Goal: Check status: Check status

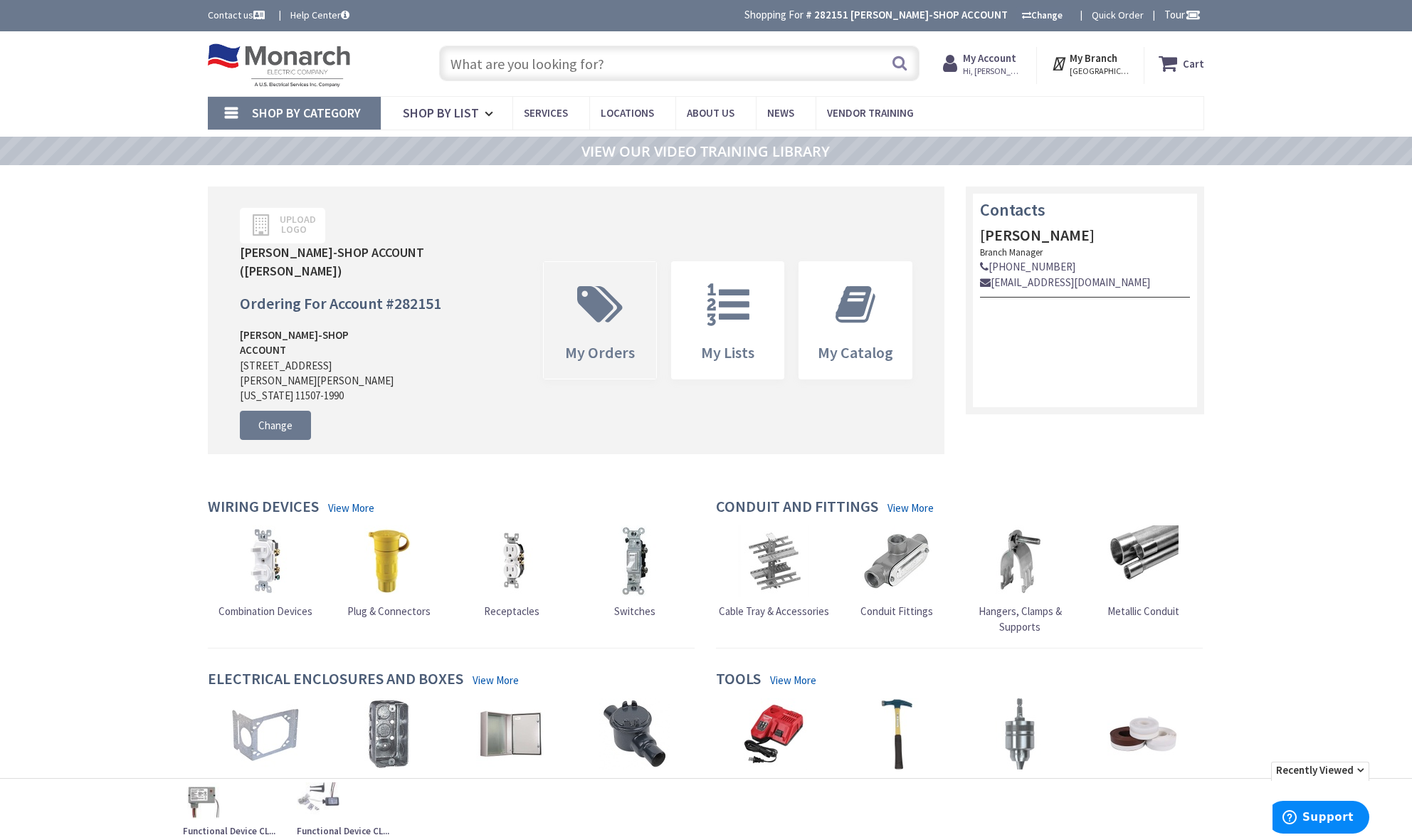
click at [592, 283] on icon at bounding box center [600, 304] width 60 height 43
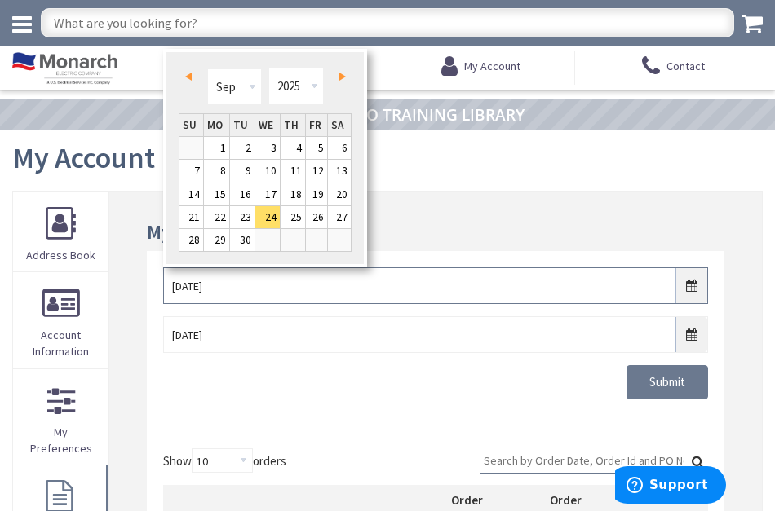
drag, startPoint x: 239, startPoint y: 282, endPoint x: 134, endPoint y: 272, distance: 105.7
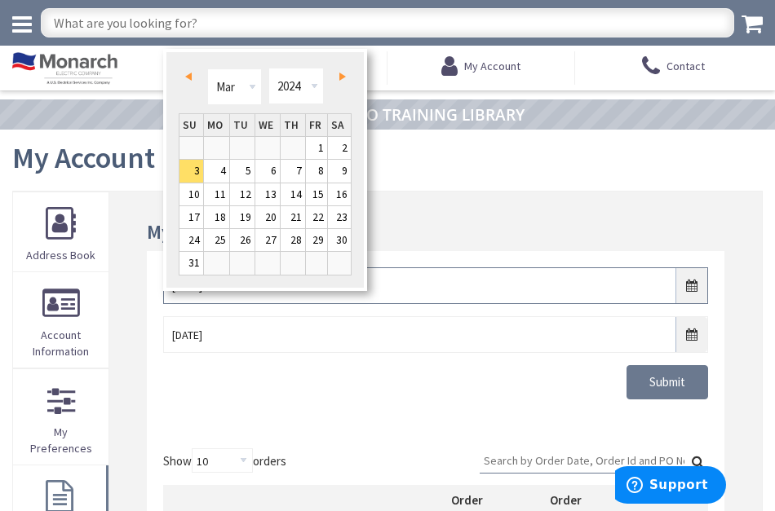
type input "3/3/2024"
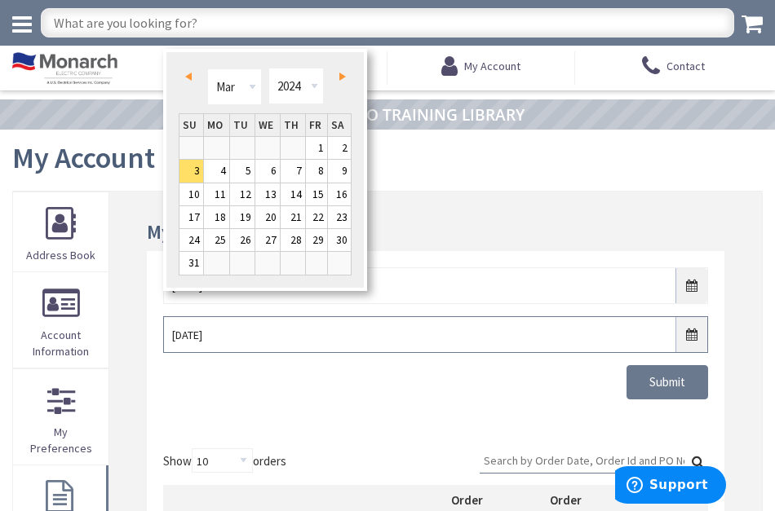
click at [255, 334] on input "[DATE]" at bounding box center [435, 335] width 545 height 37
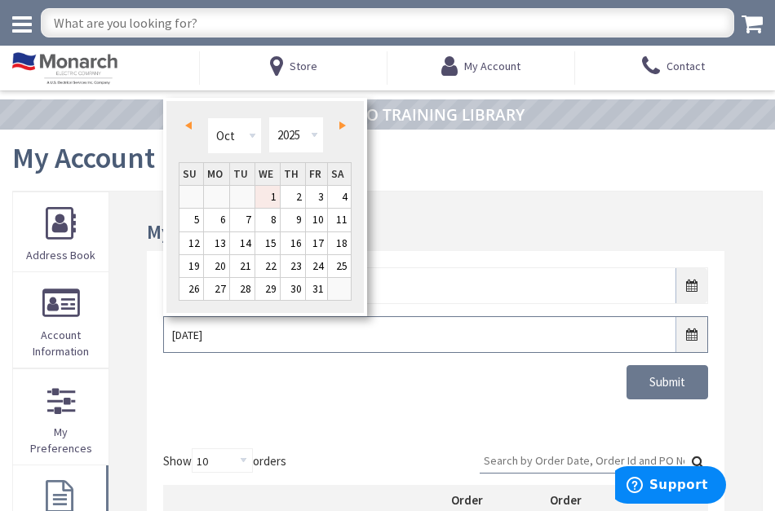
drag, startPoint x: 247, startPoint y: 334, endPoint x: 146, endPoint y: 325, distance: 101.6
type input "3/6/24"
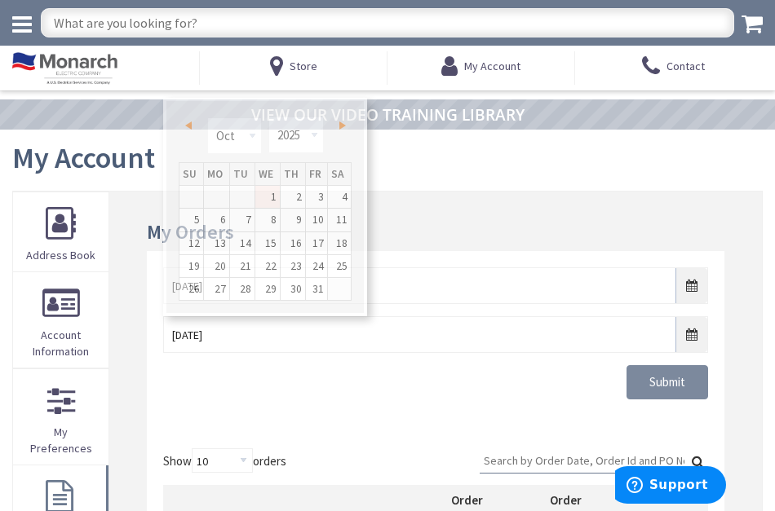
click at [675, 390] on input "Submit" at bounding box center [668, 382] width 82 height 34
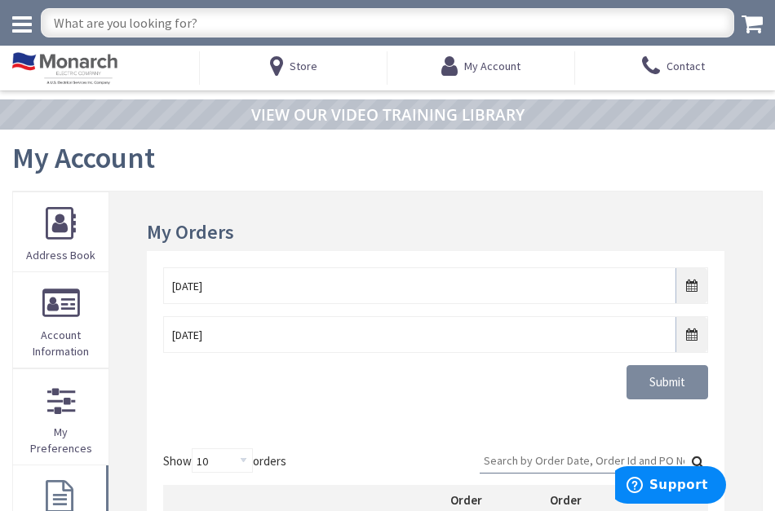
click at [666, 379] on input "Submit" at bounding box center [668, 382] width 82 height 34
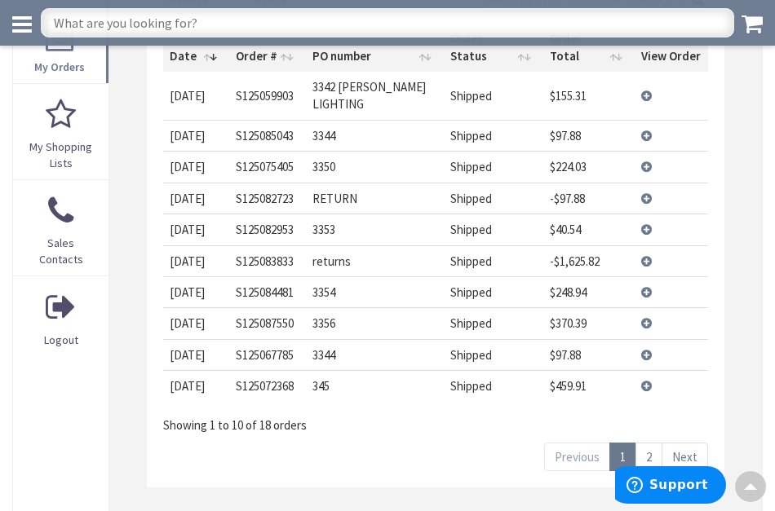
scroll to position [430, 0]
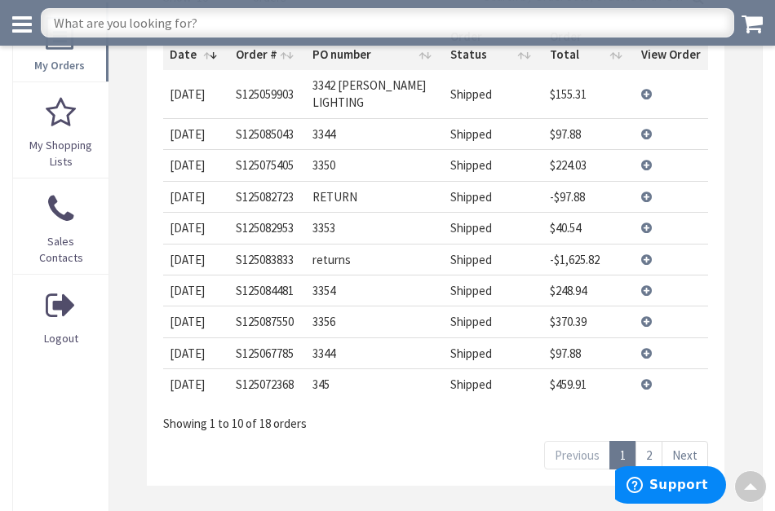
click at [653, 441] on link "2" at bounding box center [648, 455] width 27 height 29
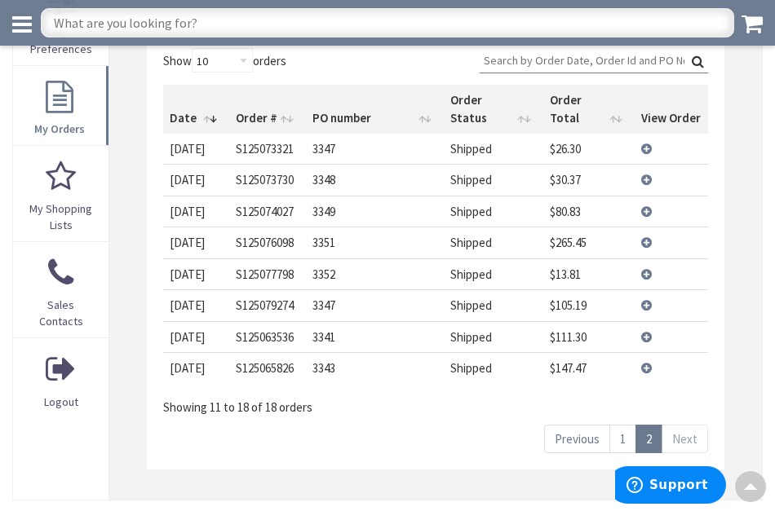
scroll to position [368, 0]
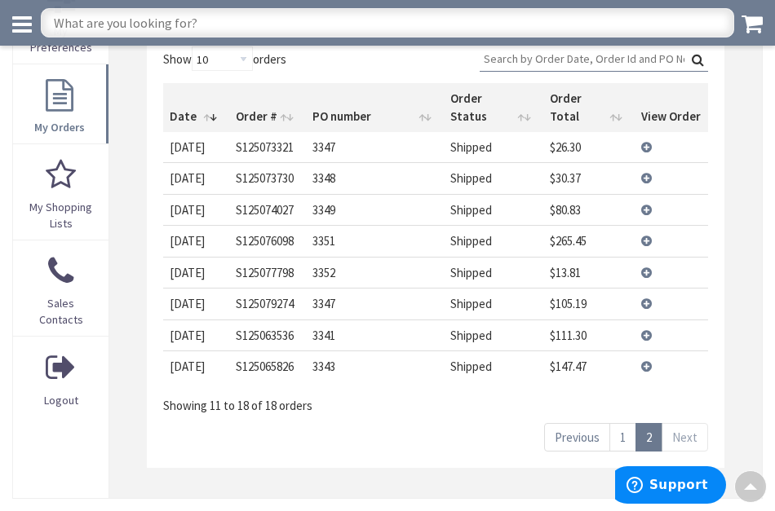
click at [618, 423] on link "1" at bounding box center [622, 437] width 27 height 29
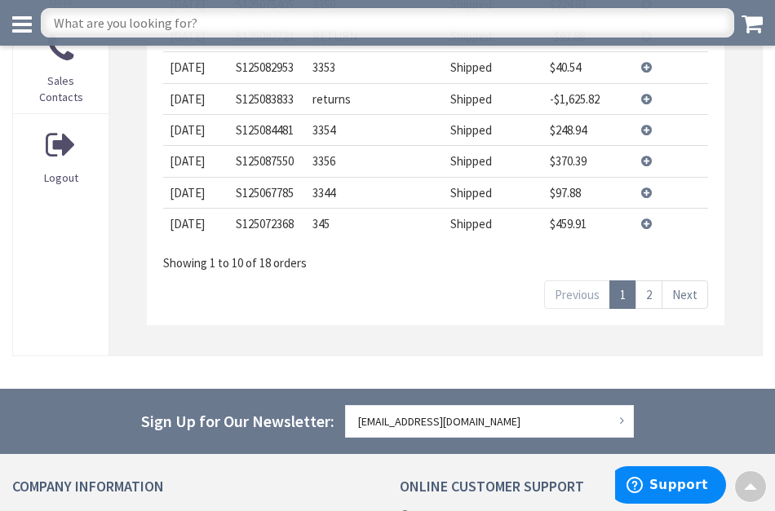
scroll to position [593, 0]
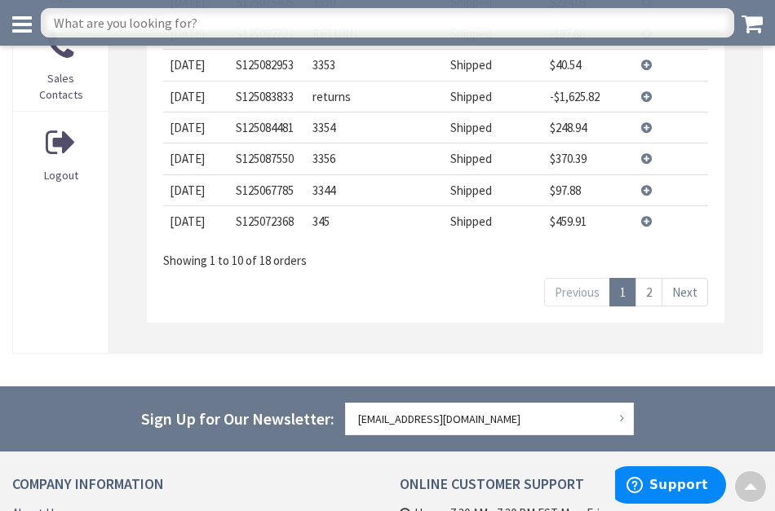
click at [653, 278] on link "2" at bounding box center [648, 292] width 27 height 29
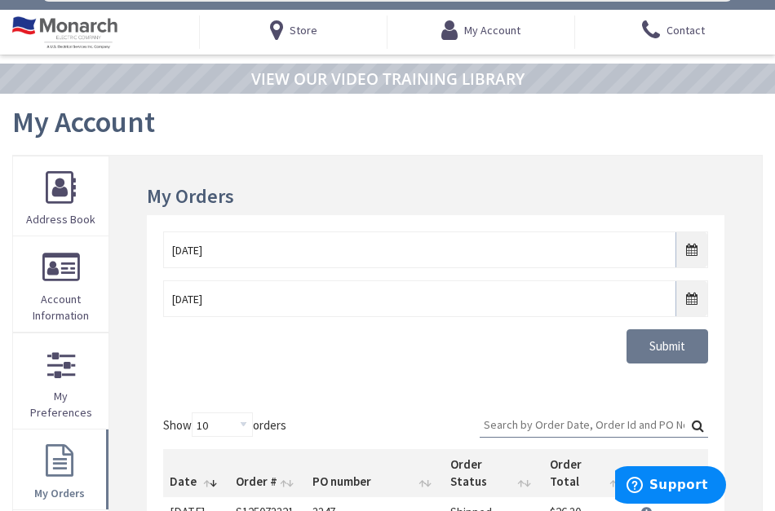
scroll to position [57, 0]
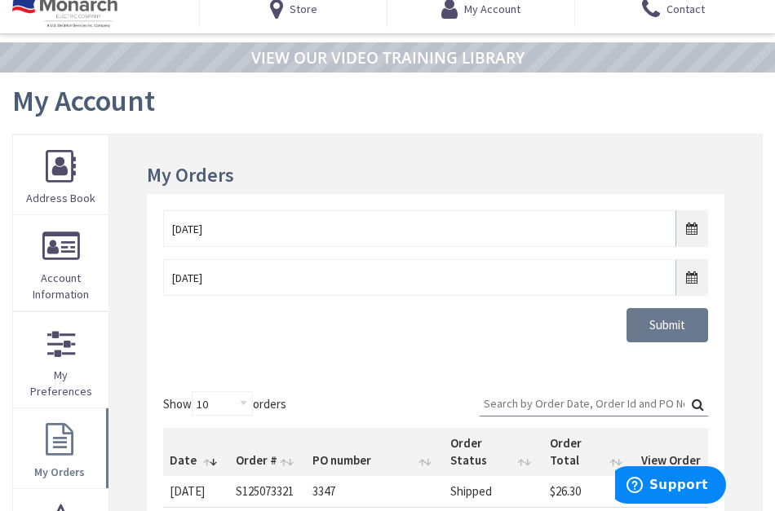
click at [502, 405] on input "Search:" at bounding box center [594, 404] width 228 height 24
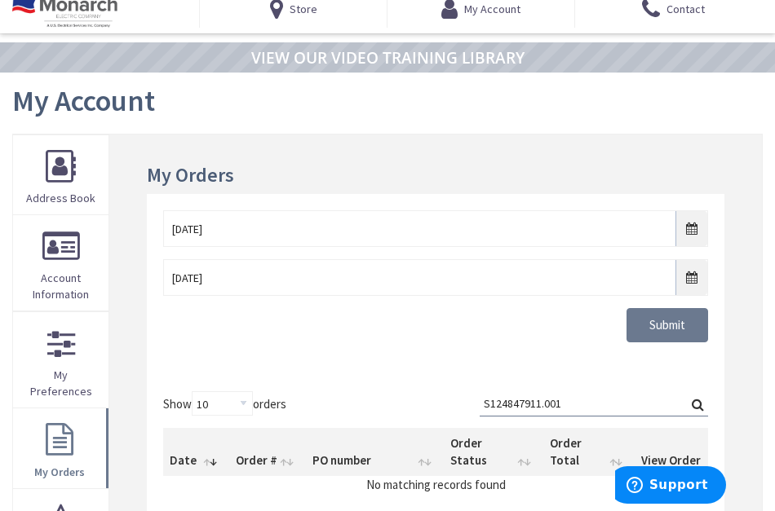
type input "S124847911.001"
click at [698, 400] on label "Search: S124847911.001" at bounding box center [594, 404] width 228 height 25
click at [698, 400] on input "S124847911.001" at bounding box center [594, 404] width 228 height 24
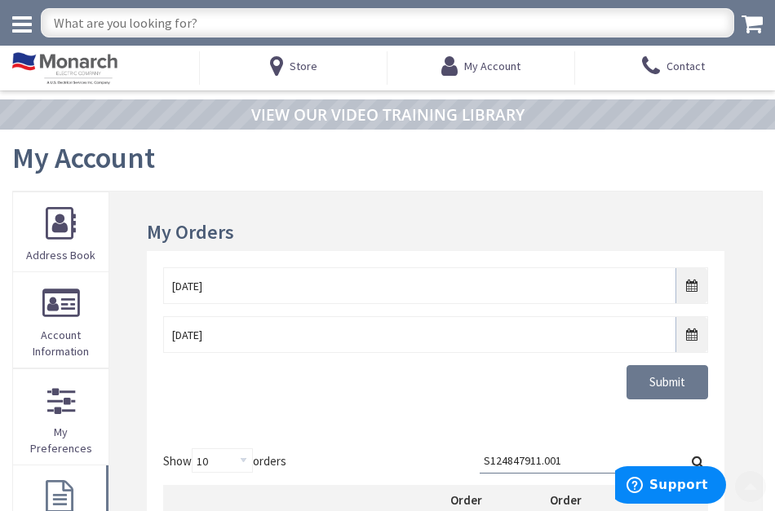
scroll to position [0, 0]
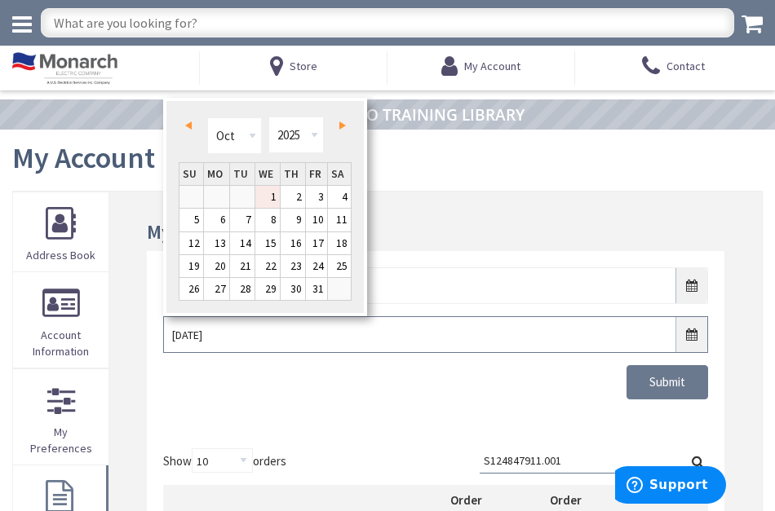
drag, startPoint x: 228, startPoint y: 333, endPoint x: 149, endPoint y: 323, distance: 79.7
click at [149, 323] on div "3/3/2024 3/6/24 Submit" at bounding box center [436, 341] width 578 height 181
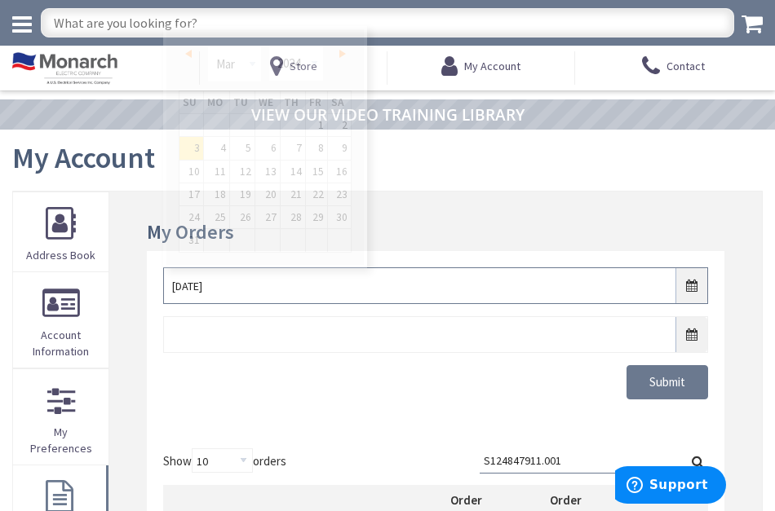
click at [423, 281] on input "3/3/2024" at bounding box center [435, 286] width 545 height 37
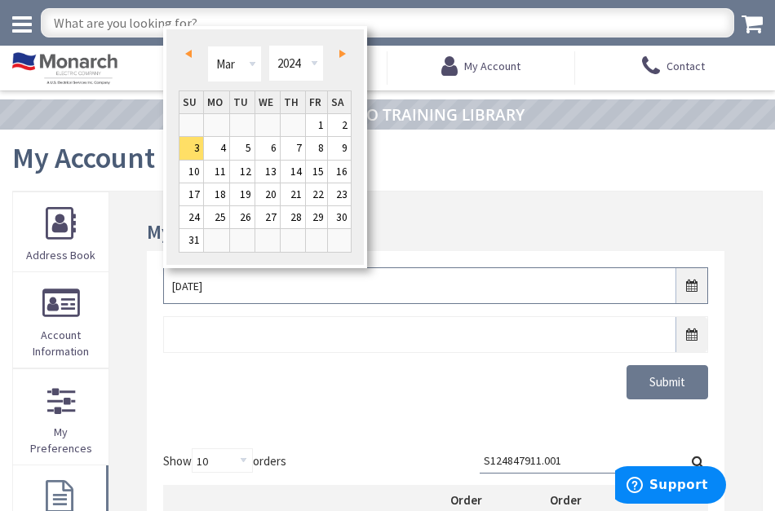
drag, startPoint x: 269, startPoint y: 286, endPoint x: 173, endPoint y: 279, distance: 96.5
click at [173, 279] on input "3/3/2024" at bounding box center [435, 286] width 545 height 37
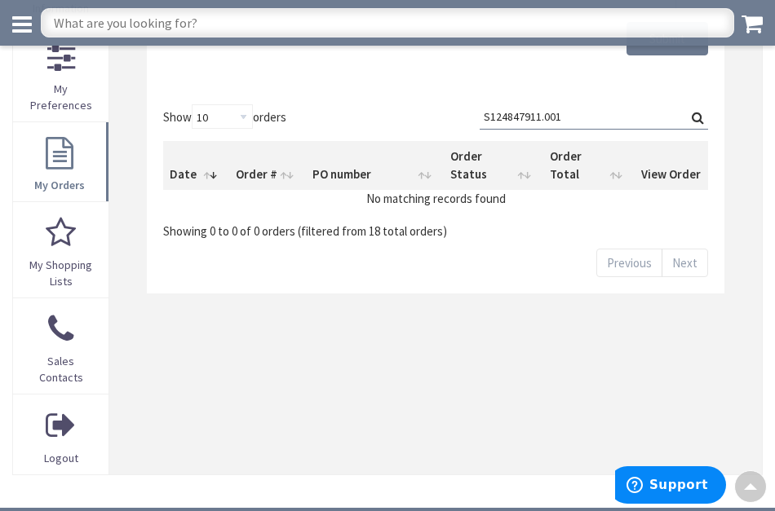
scroll to position [320, 0]
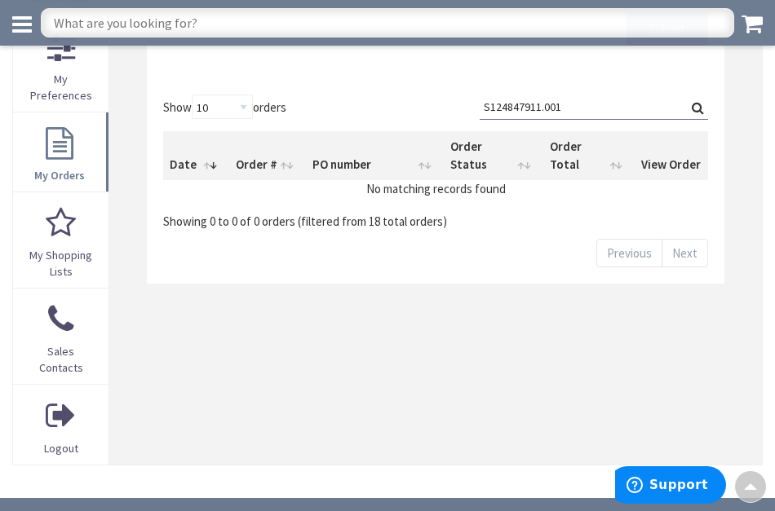
click at [699, 105] on label "Search: S124847911.001" at bounding box center [594, 107] width 228 height 25
click at [699, 105] on input "S124847911.001" at bounding box center [594, 107] width 228 height 24
drag, startPoint x: 570, startPoint y: 104, endPoint x: 556, endPoint y: 107, distance: 14.1
click at [542, 107] on input "S124847911.001" at bounding box center [594, 107] width 228 height 24
type input "S124847911"
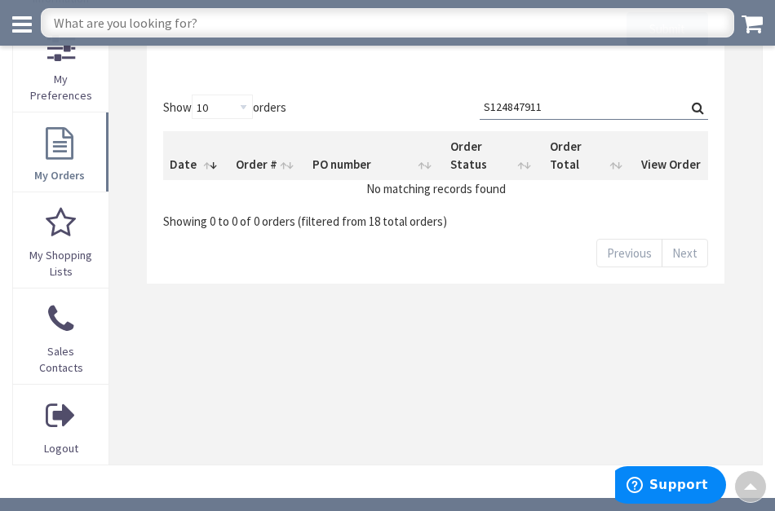
click at [696, 108] on label "Search: S124847911" at bounding box center [594, 107] width 228 height 25
click at [696, 108] on input "S124847911" at bounding box center [594, 107] width 228 height 24
click at [695, 108] on label "Search: S124847911" at bounding box center [594, 107] width 228 height 25
click at [695, 108] on input "S124847911" at bounding box center [594, 107] width 228 height 24
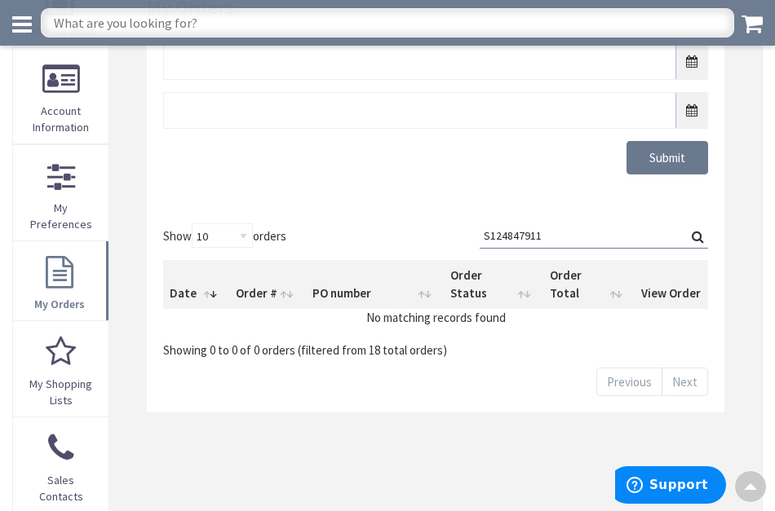
scroll to position [192, 0]
drag, startPoint x: 570, startPoint y: 232, endPoint x: 444, endPoint y: 240, distance: 126.7
click at [444, 240] on div "Show 10 25 50 100 orders Search: S124847911 Date Order # PO number Order Status…" at bounding box center [435, 290] width 545 height 135
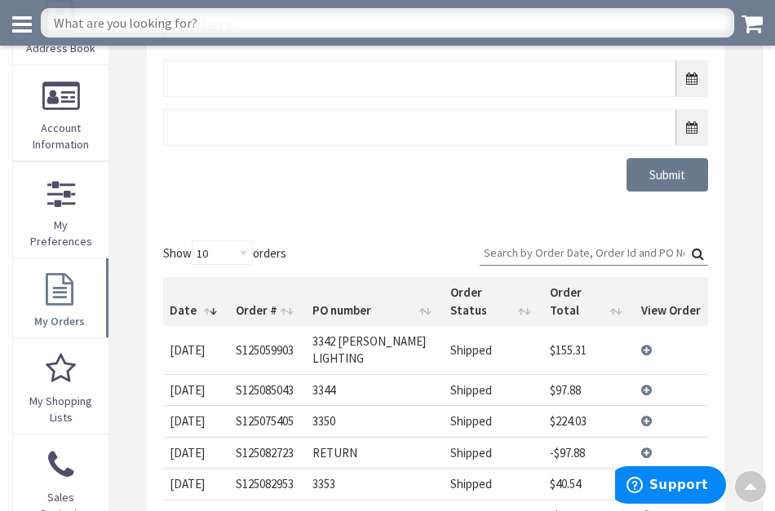
scroll to position [175, 0]
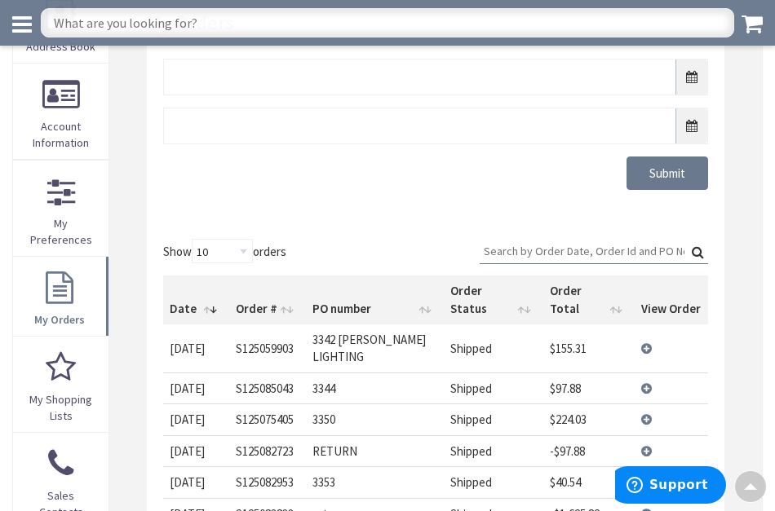
click at [494, 249] on input "Search:" at bounding box center [594, 251] width 228 height 24
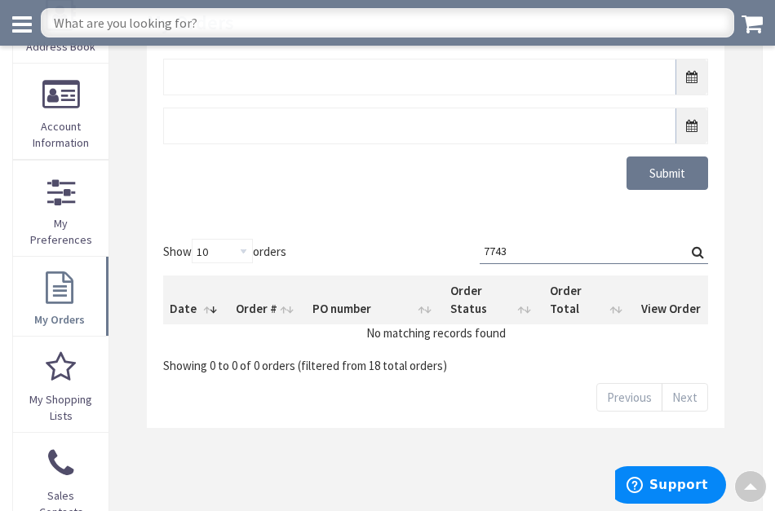
type input "7743"
click at [696, 254] on label "Search: 7743" at bounding box center [594, 251] width 228 height 25
click at [696, 254] on input "7743" at bounding box center [594, 251] width 228 height 24
click at [694, 250] on label "Search: 7743" at bounding box center [594, 251] width 228 height 25
click at [694, 250] on input "7743" at bounding box center [594, 251] width 228 height 24
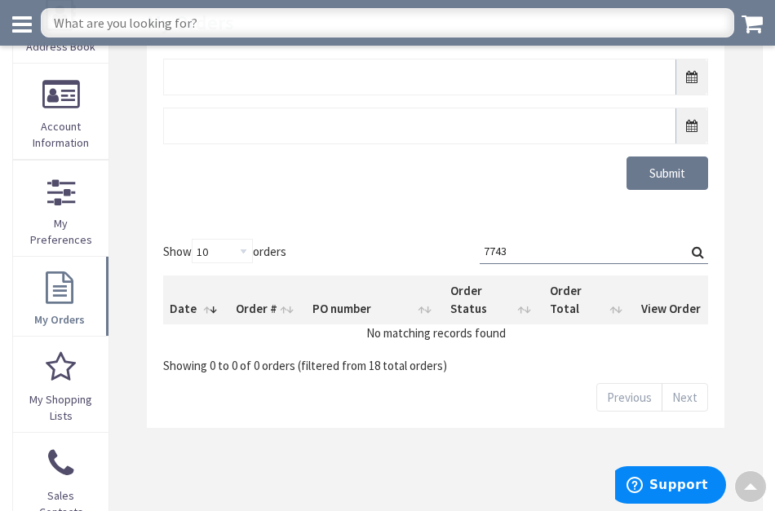
click at [522, 251] on input "7743" at bounding box center [594, 251] width 228 height 24
click at [269, 219] on div "Submit" at bounding box center [436, 132] width 578 height 181
click at [312, 201] on div "Submit" at bounding box center [436, 132] width 578 height 181
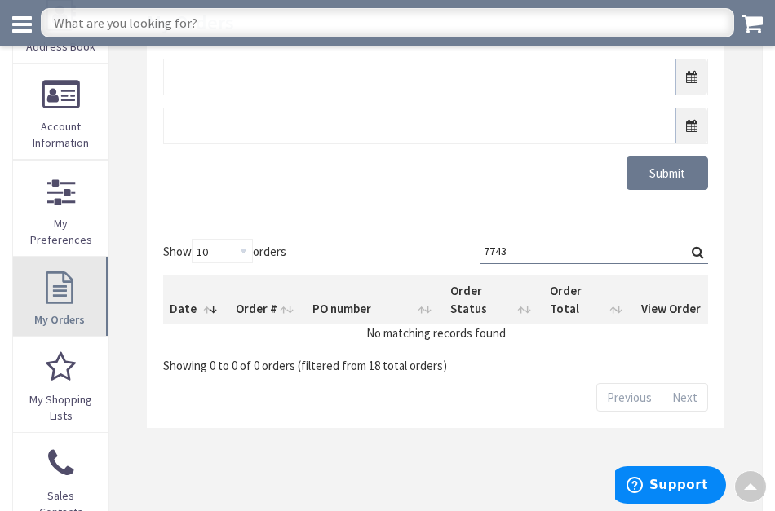
click at [63, 294] on link "My Orders" at bounding box center [60, 296] width 95 height 79
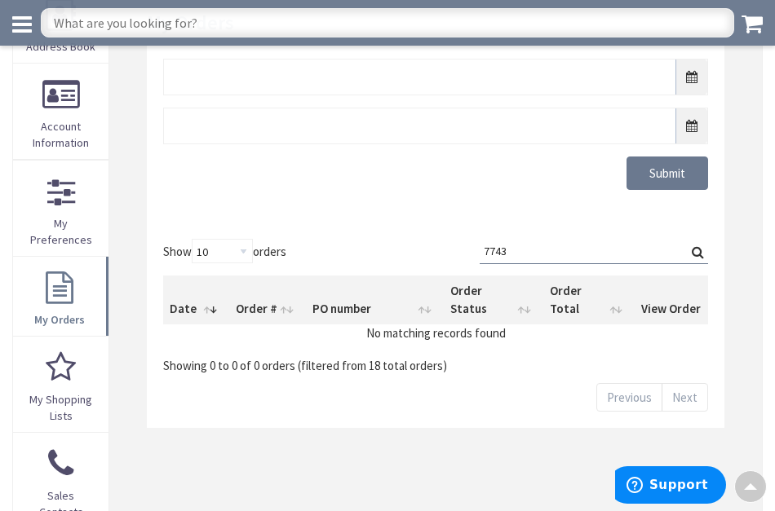
click at [531, 252] on input "7743" at bounding box center [594, 251] width 228 height 24
click at [188, 77] on input "text" at bounding box center [435, 77] width 545 height 37
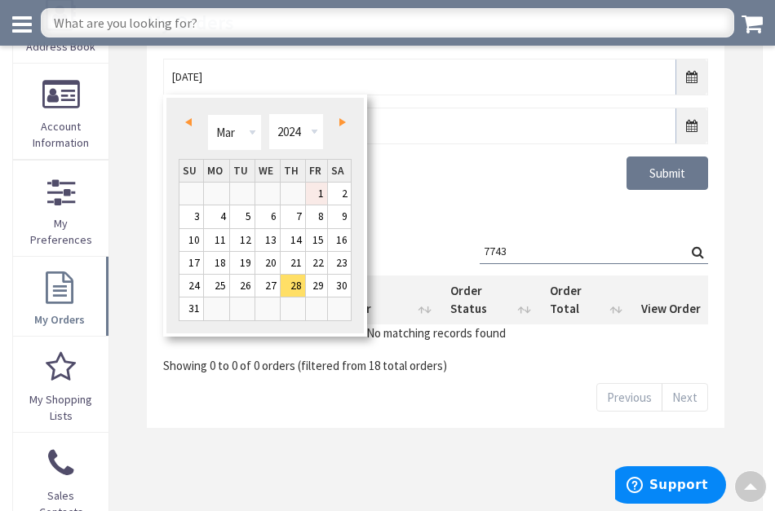
click at [315, 192] on link "1" at bounding box center [317, 194] width 22 height 22
type input "03/01/2024"
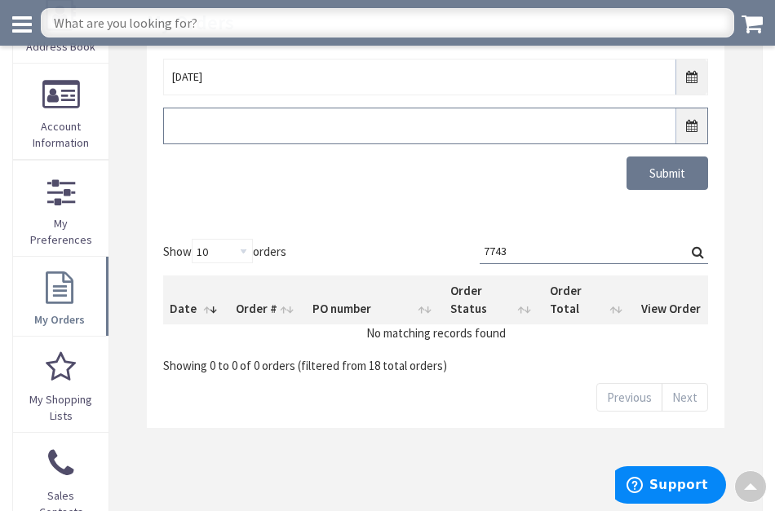
click at [175, 124] on input "text" at bounding box center [435, 126] width 545 height 37
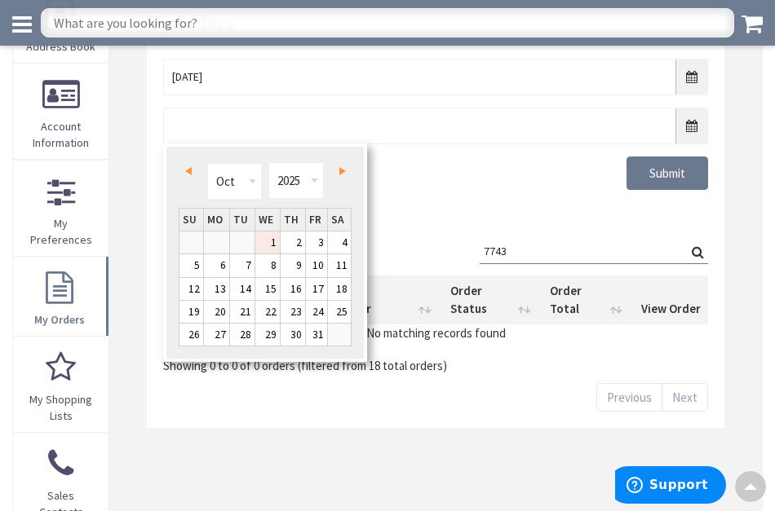
click at [189, 169] on span "Prev" at bounding box center [188, 171] width 7 height 8
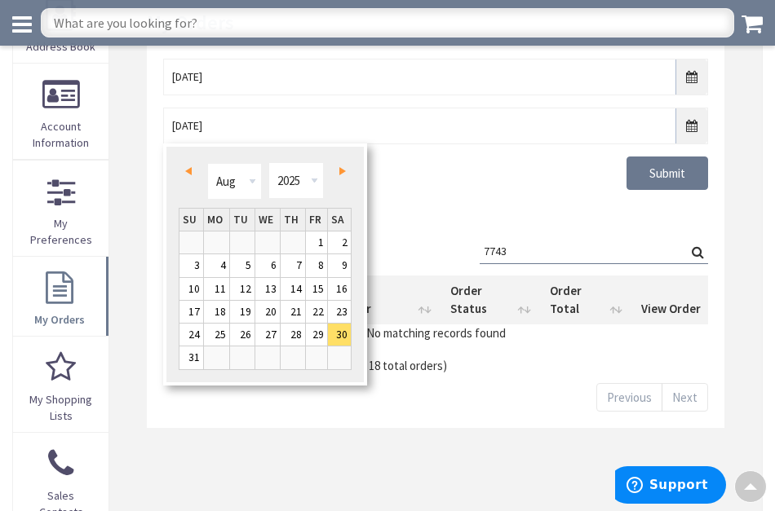
click at [189, 169] on span "Prev" at bounding box center [188, 171] width 7 height 8
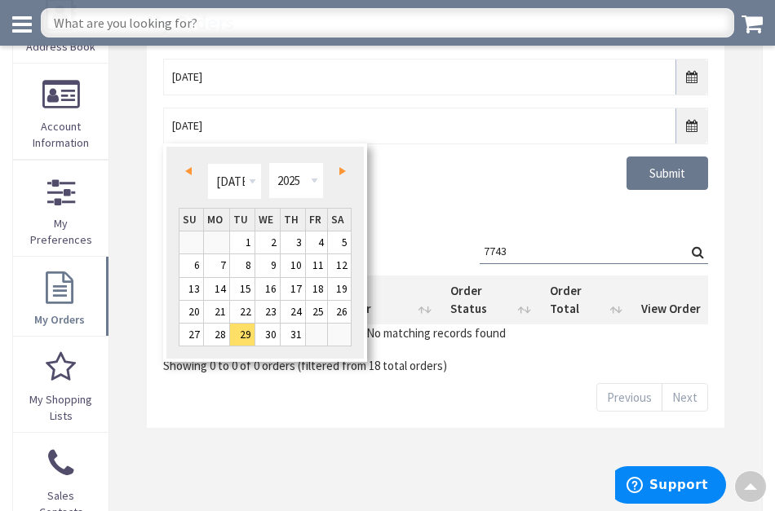
click at [189, 169] on span "Prev" at bounding box center [188, 171] width 7 height 8
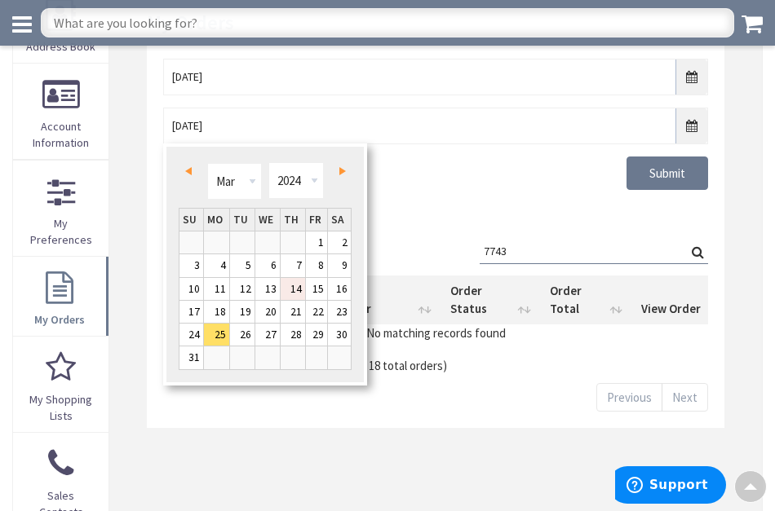
click at [292, 282] on link "14" at bounding box center [293, 289] width 24 height 22
type input "03/14/2024"
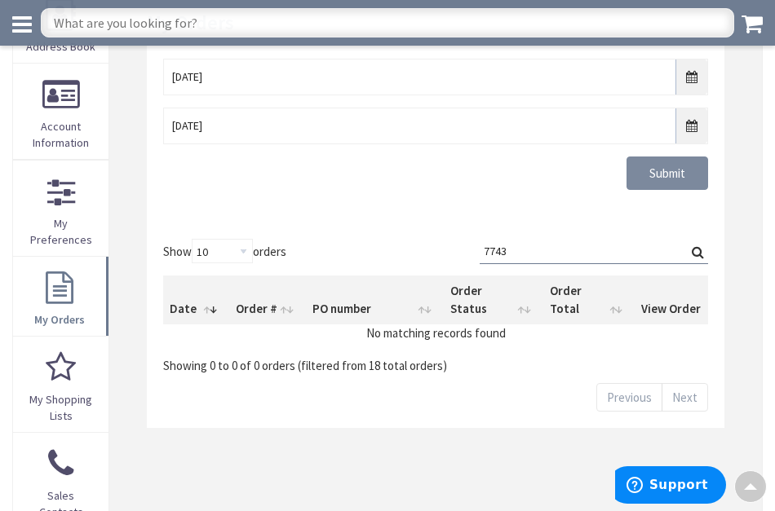
click at [646, 174] on input "Submit" at bounding box center [668, 174] width 82 height 34
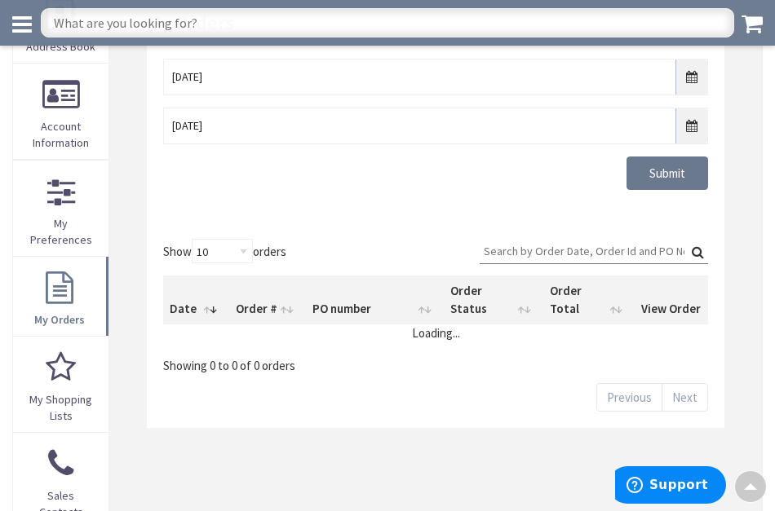
click at [499, 249] on input "Search:" at bounding box center [594, 251] width 228 height 24
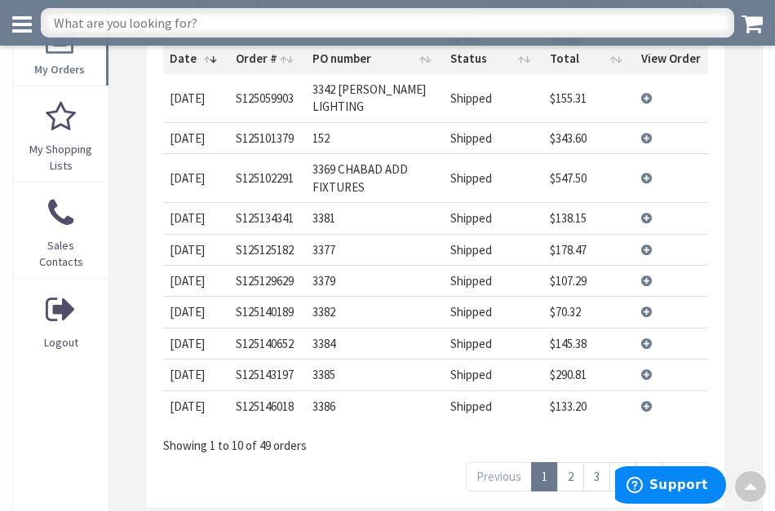
scroll to position [428, 0]
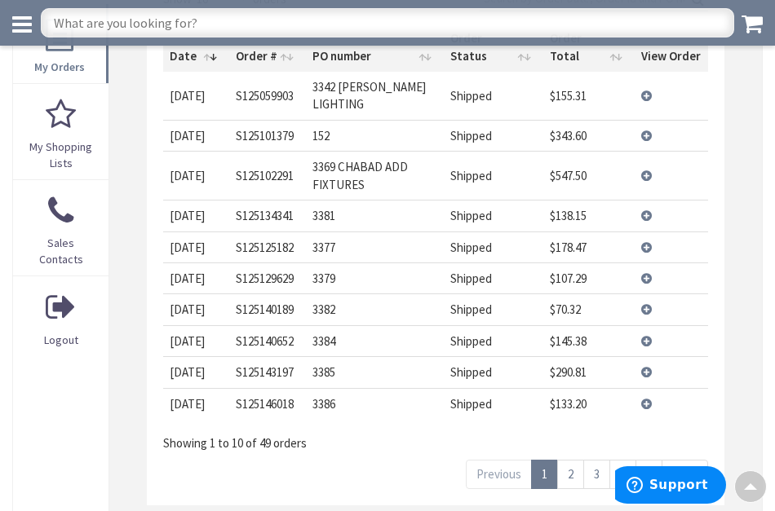
click at [571, 460] on link "2" at bounding box center [570, 474] width 27 height 29
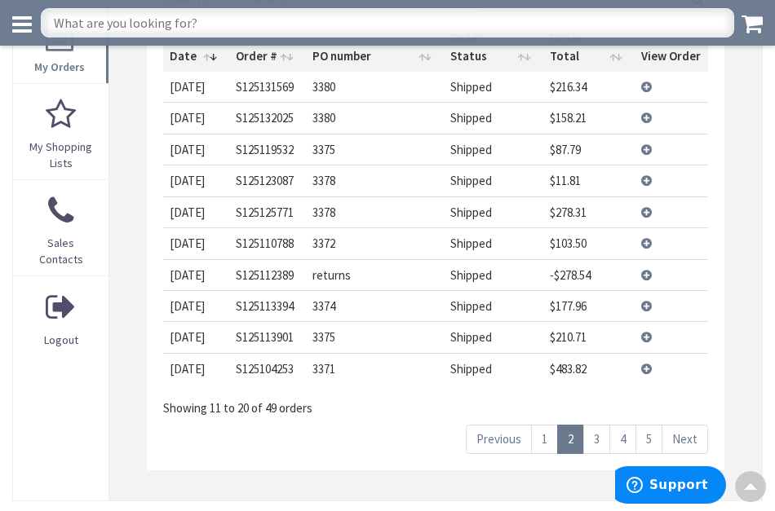
click at [603, 425] on link "3" at bounding box center [596, 439] width 27 height 29
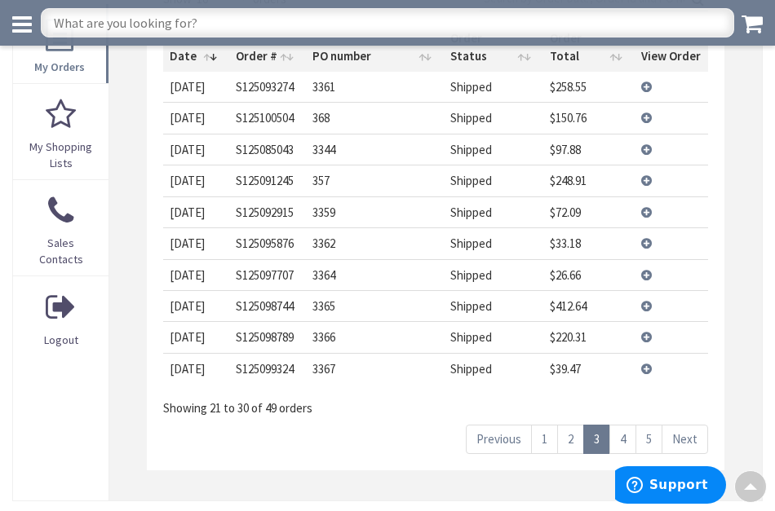
click at [625, 425] on link "4" at bounding box center [622, 439] width 27 height 29
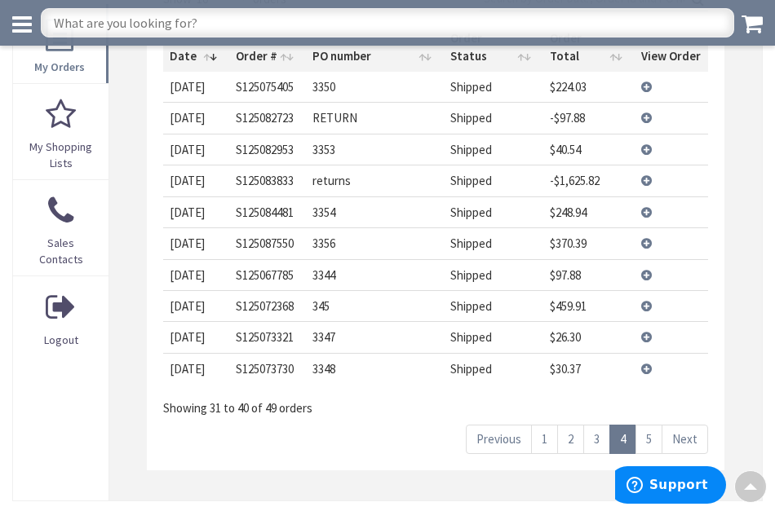
click at [645, 425] on link "5" at bounding box center [648, 439] width 27 height 29
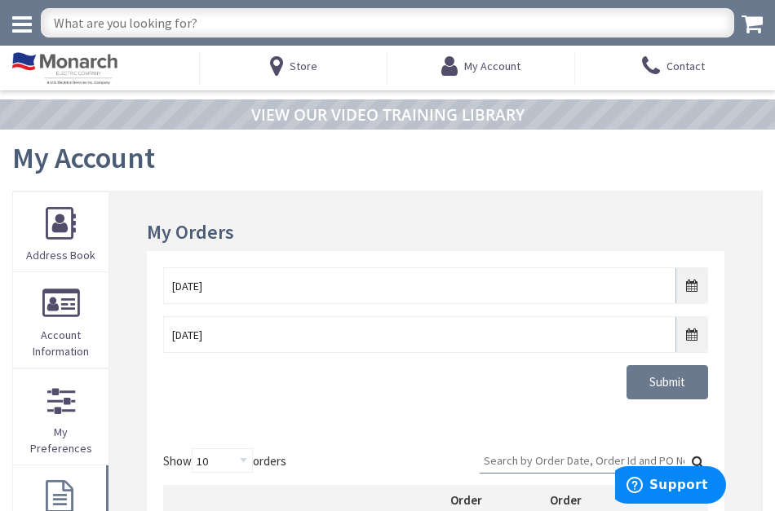
scroll to position [0, 0]
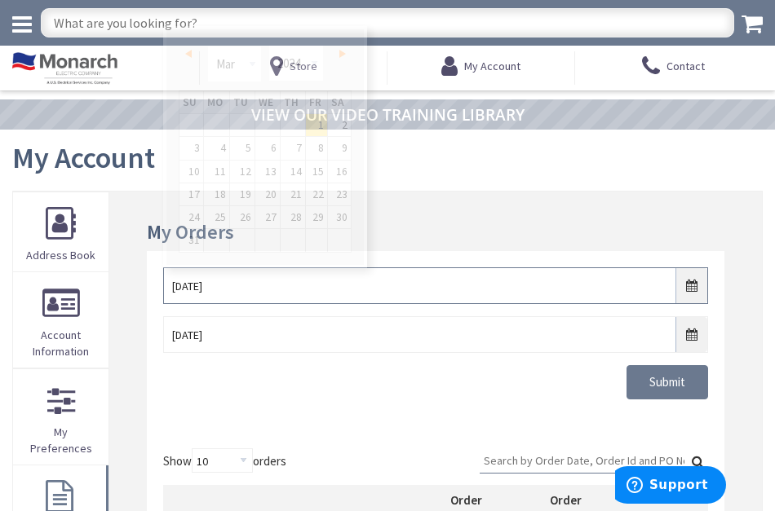
click at [690, 283] on input "03/01/2024" at bounding box center [435, 286] width 545 height 37
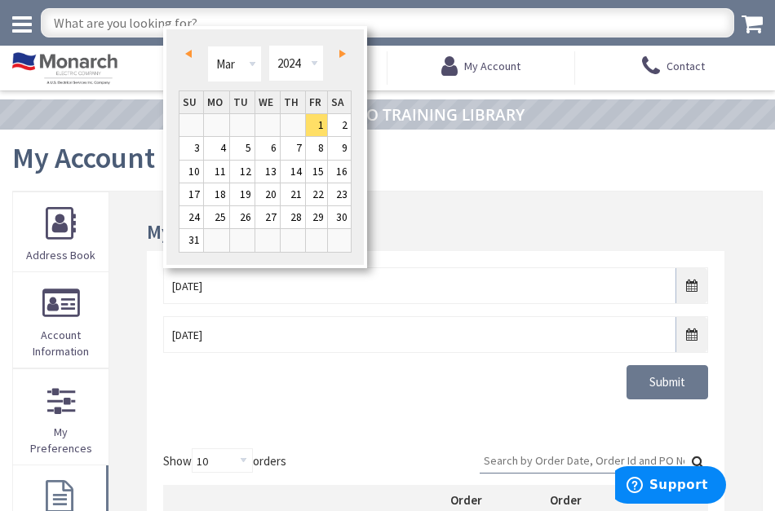
click at [187, 54] on span "Prev" at bounding box center [188, 54] width 7 height 8
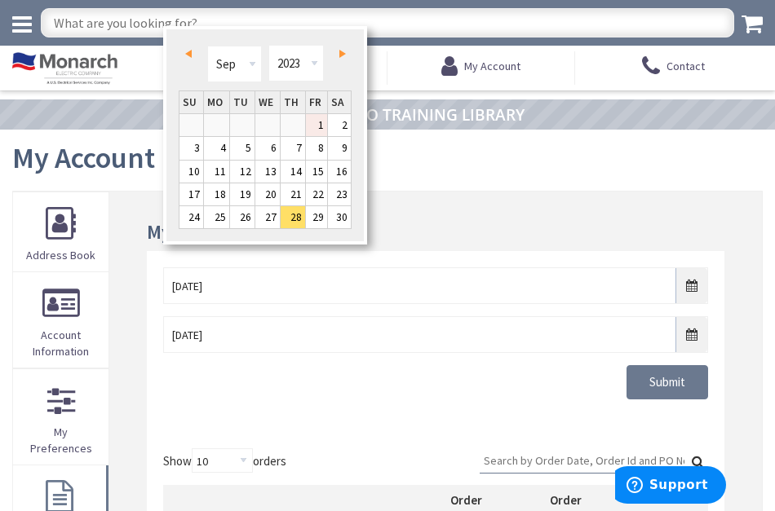
click at [321, 123] on link "1" at bounding box center [317, 125] width 22 height 22
type input "09/01/2023"
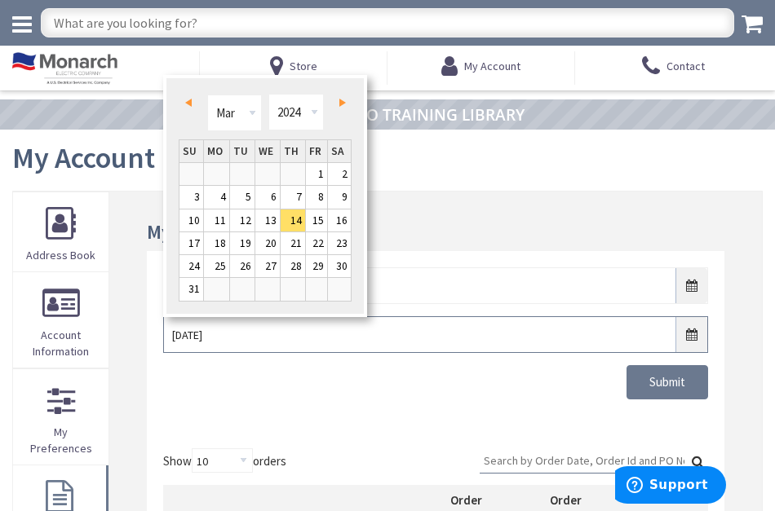
drag, startPoint x: 235, startPoint y: 335, endPoint x: 149, endPoint y: 334, distance: 85.7
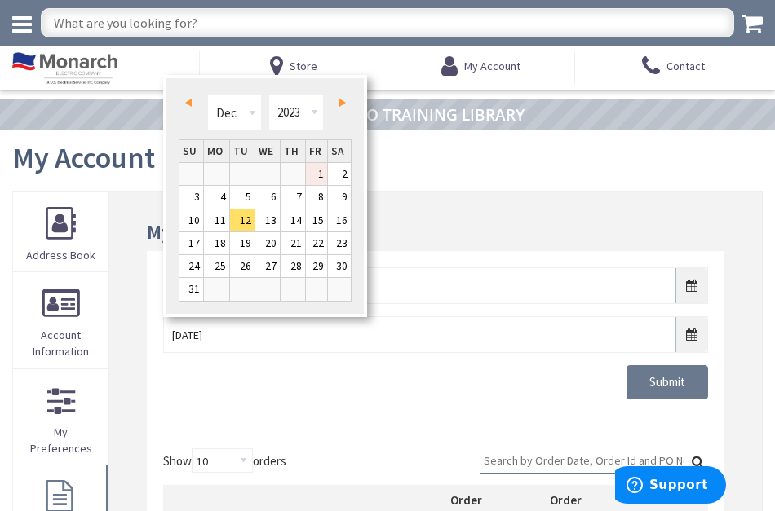
click at [322, 175] on link "1" at bounding box center [317, 174] width 22 height 22
type input "12/01/2023"
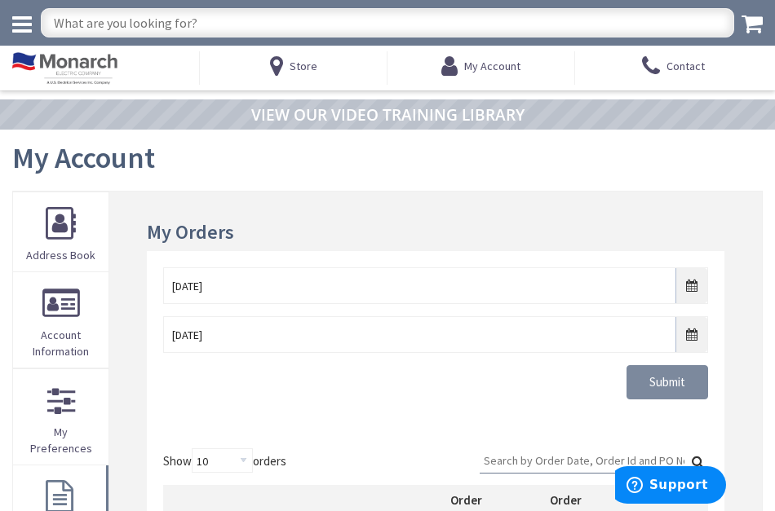
click at [680, 379] on input "Submit" at bounding box center [668, 382] width 82 height 34
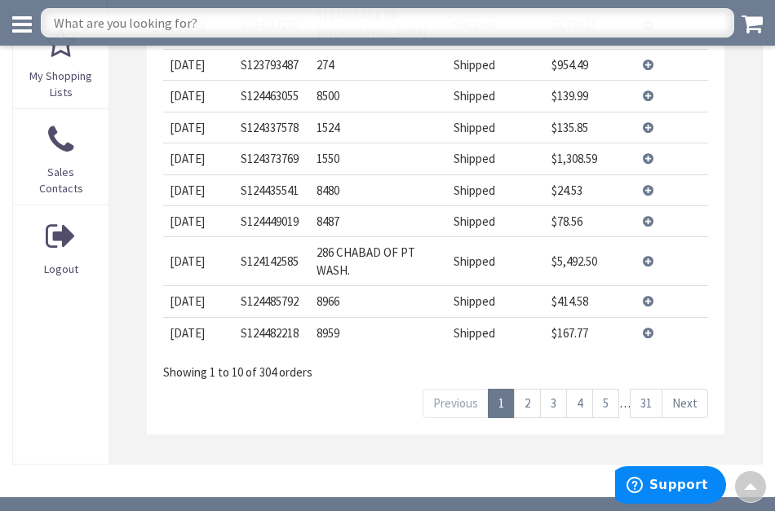
scroll to position [500, 0]
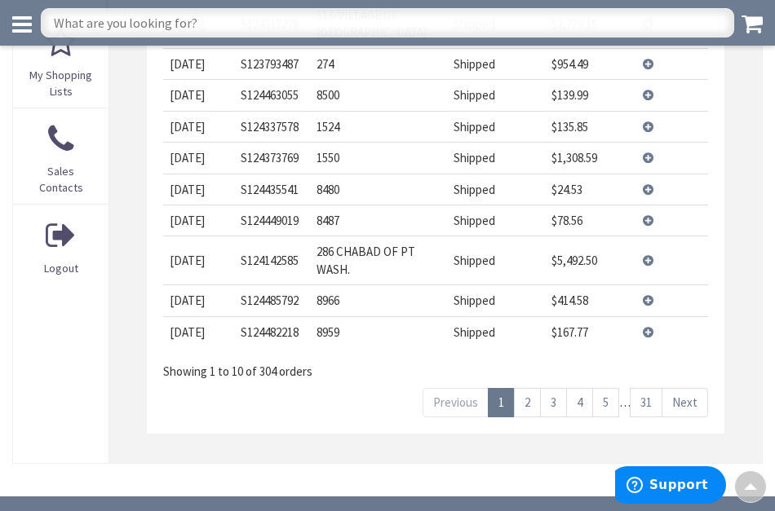
click at [524, 388] on link "2" at bounding box center [527, 402] width 27 height 29
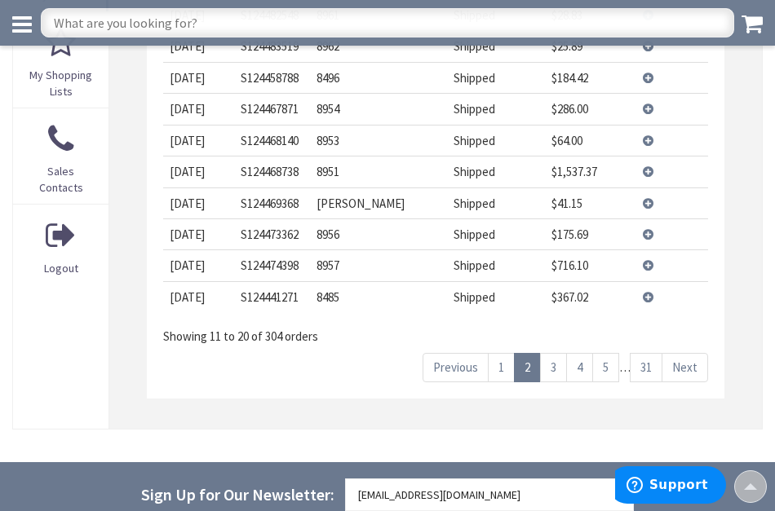
click at [558, 353] on link "3" at bounding box center [553, 367] width 27 height 29
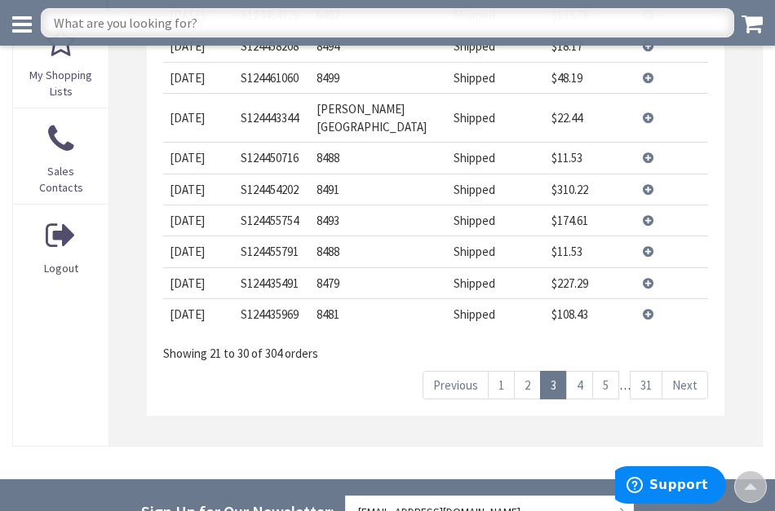
click at [582, 371] on link "4" at bounding box center [579, 385] width 27 height 29
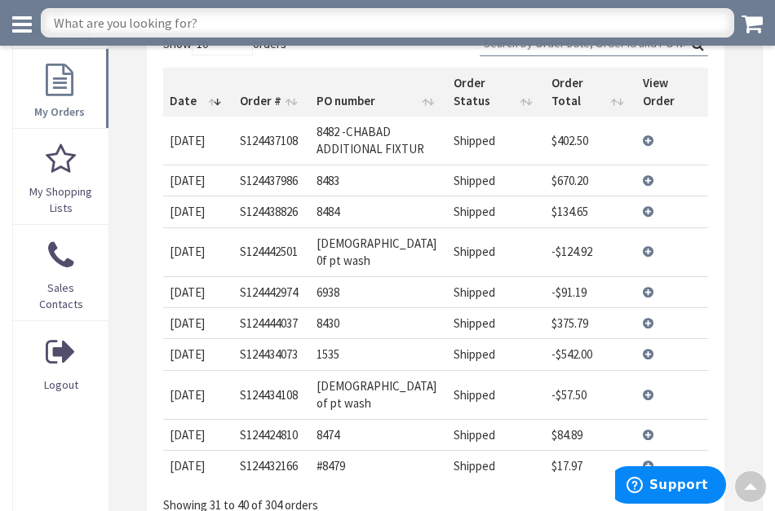
scroll to position [386, 0]
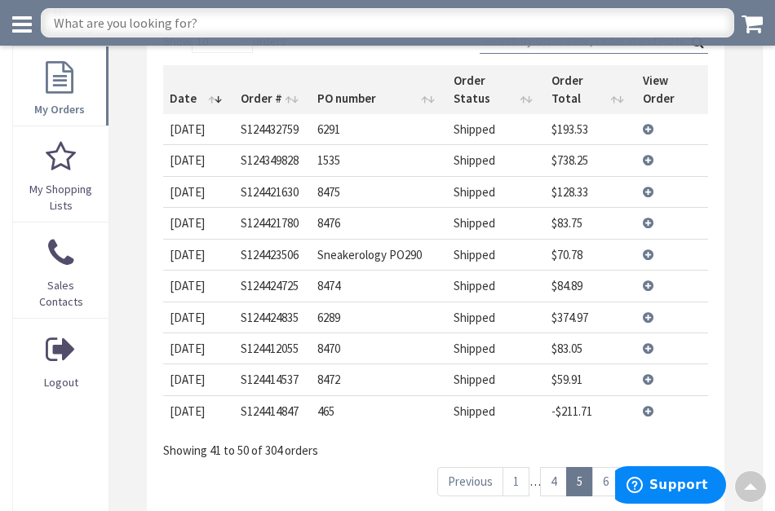
click at [603, 467] on link "6" at bounding box center [605, 481] width 27 height 29
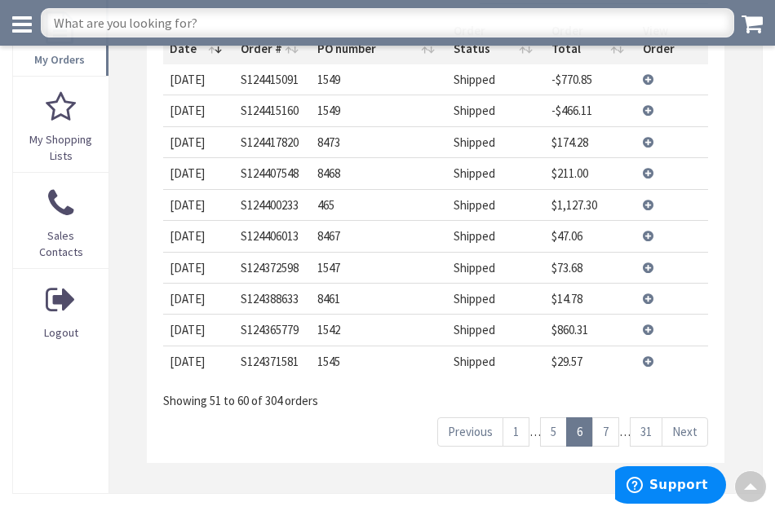
scroll to position [443, 0]
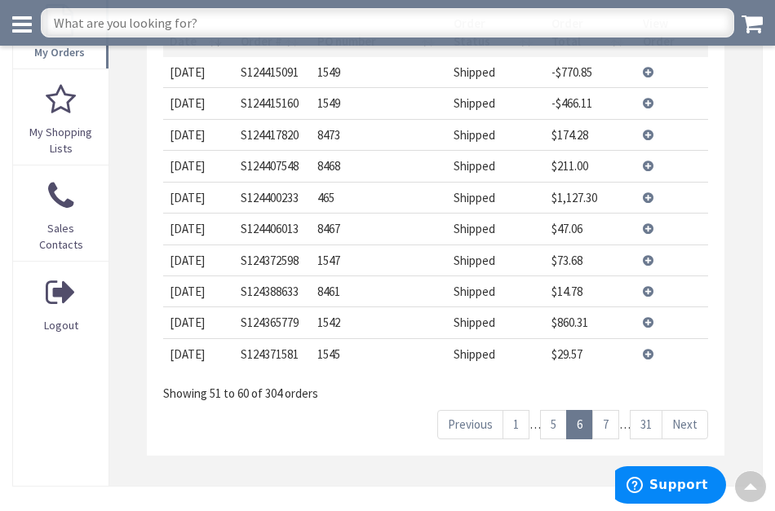
click at [604, 410] on link "7" at bounding box center [605, 424] width 27 height 29
click at [604, 410] on link "8" at bounding box center [605, 424] width 27 height 29
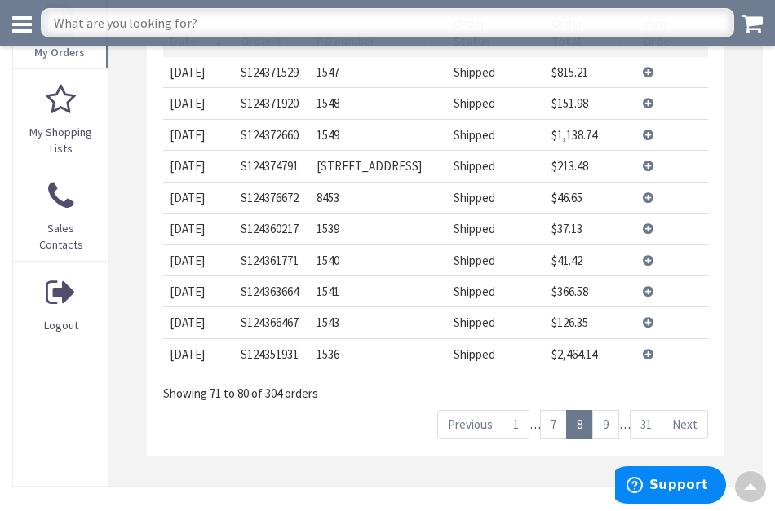
click at [604, 410] on link "9" at bounding box center [605, 424] width 27 height 29
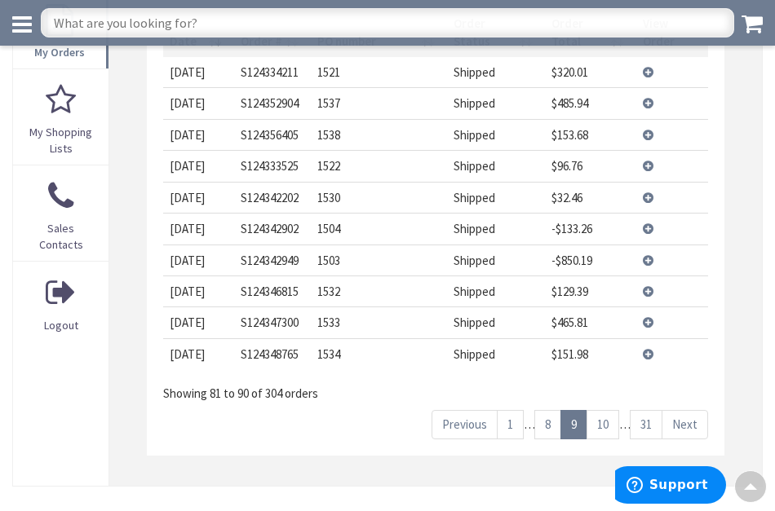
scroll to position [443, 1]
click at [604, 410] on link "10" at bounding box center [603, 424] width 33 height 29
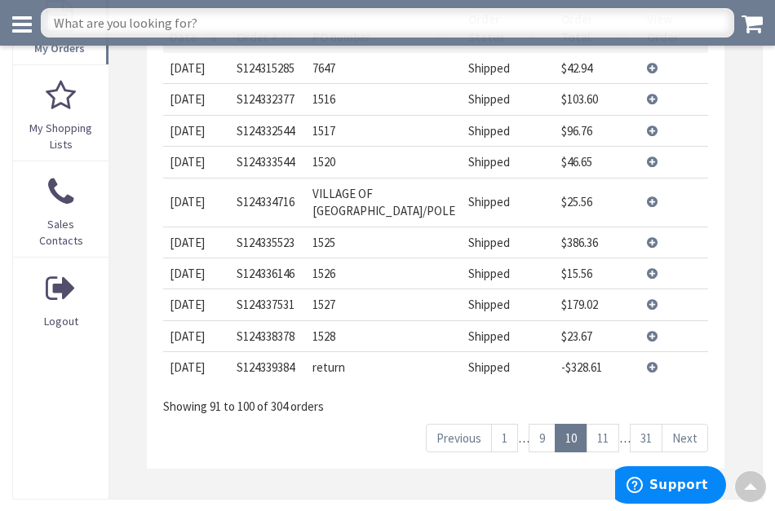
scroll to position [447, 0]
click at [601, 424] on link "11" at bounding box center [603, 438] width 33 height 29
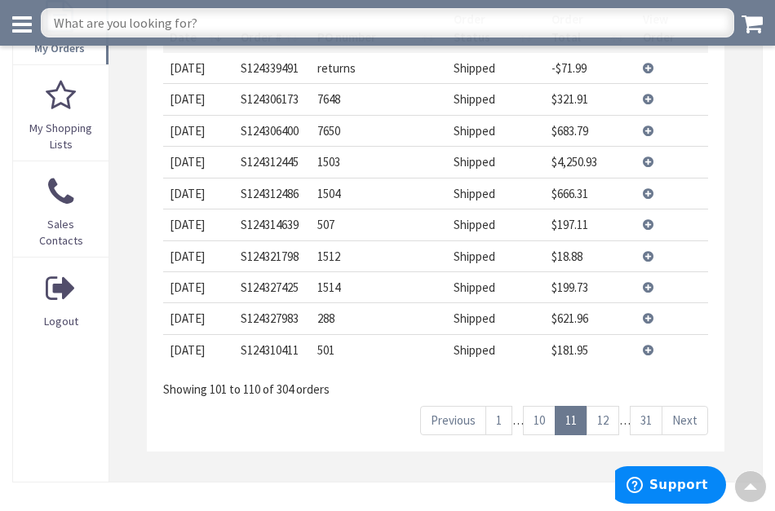
click at [601, 406] on link "12" at bounding box center [603, 420] width 33 height 29
click at [601, 406] on link "13" at bounding box center [603, 420] width 33 height 29
click at [601, 406] on link "14" at bounding box center [603, 420] width 33 height 29
click at [601, 406] on link "15" at bounding box center [603, 420] width 33 height 29
click at [601, 406] on link "16" at bounding box center [603, 420] width 33 height 29
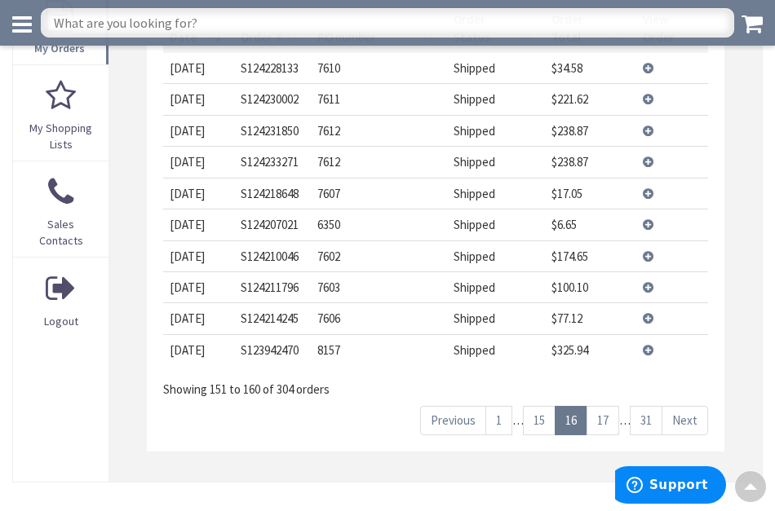
click at [601, 406] on link "17" at bounding box center [603, 420] width 33 height 29
click at [601, 406] on link "18" at bounding box center [603, 420] width 33 height 29
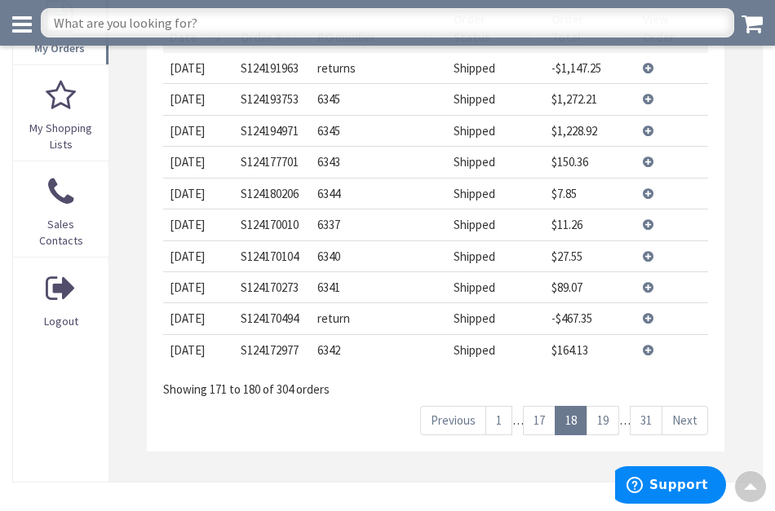
click at [601, 406] on link "19" at bounding box center [603, 420] width 33 height 29
click at [601, 406] on link "20" at bounding box center [603, 420] width 33 height 29
click at [601, 406] on link "21" at bounding box center [603, 420] width 33 height 29
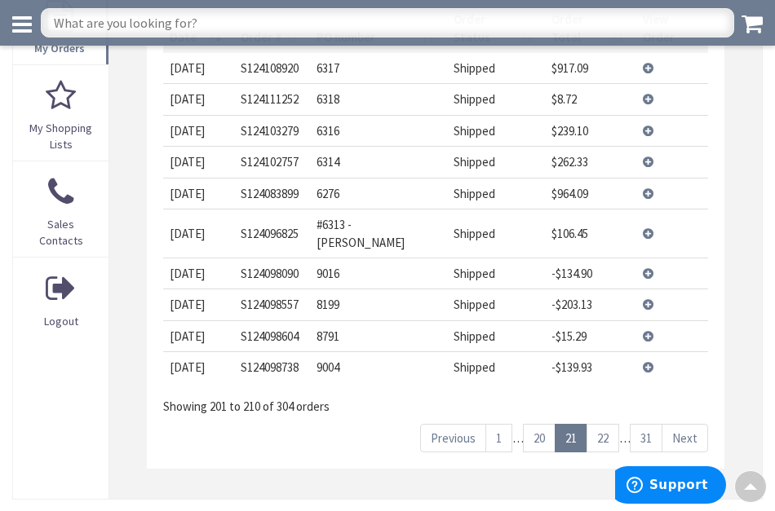
click at [601, 424] on link "22" at bounding box center [603, 438] width 33 height 29
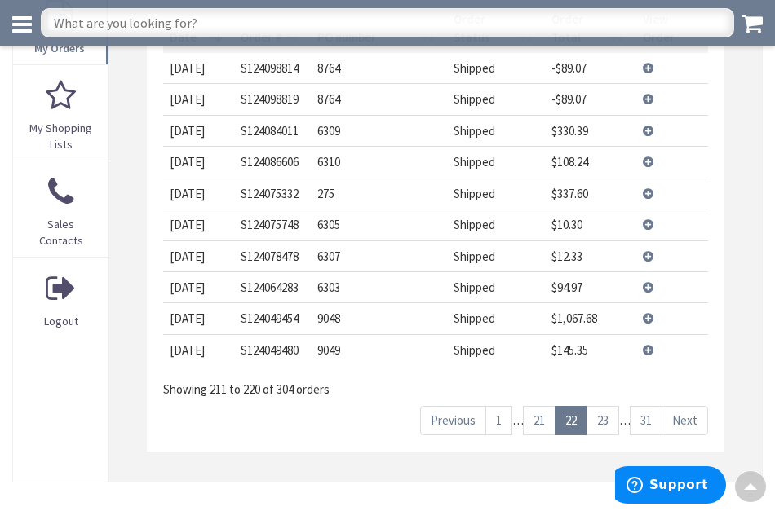
click at [601, 406] on link "23" at bounding box center [603, 420] width 33 height 29
click at [601, 406] on link "24" at bounding box center [603, 420] width 33 height 29
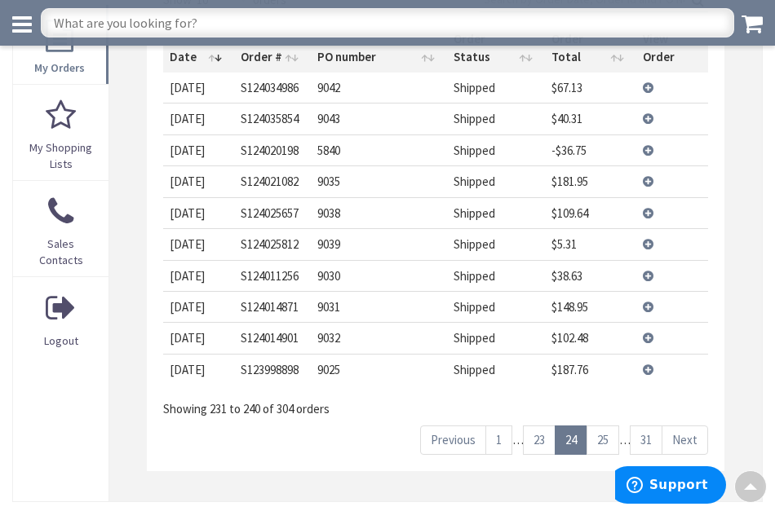
scroll to position [427, 0]
click at [609, 426] on link "25" at bounding box center [603, 440] width 33 height 29
click at [609, 426] on link "26" at bounding box center [603, 440] width 33 height 29
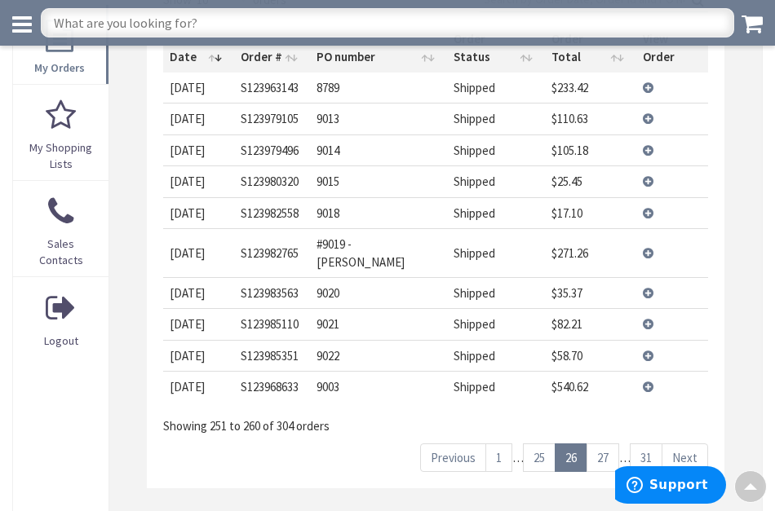
click at [609, 444] on link "27" at bounding box center [603, 458] width 33 height 29
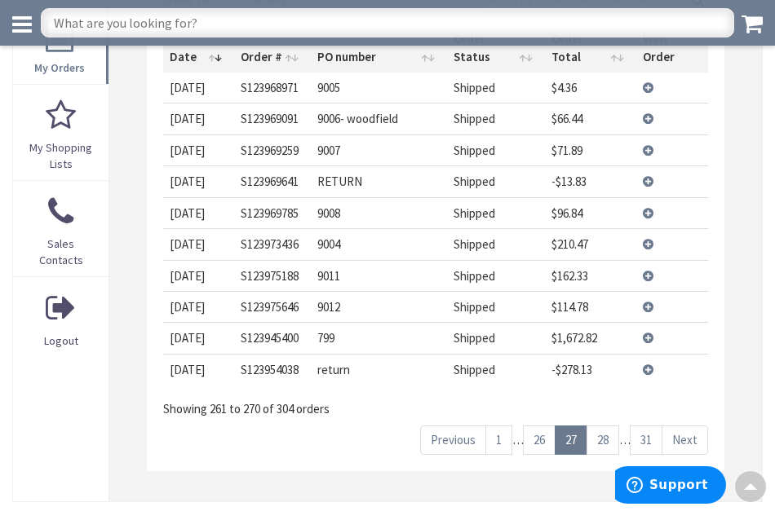
click at [609, 426] on link "28" at bounding box center [603, 440] width 33 height 29
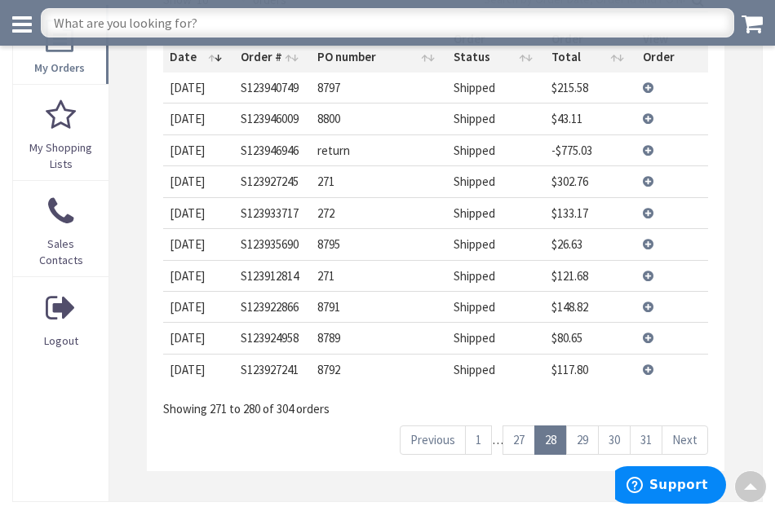
click at [609, 426] on link "30" at bounding box center [614, 440] width 33 height 29
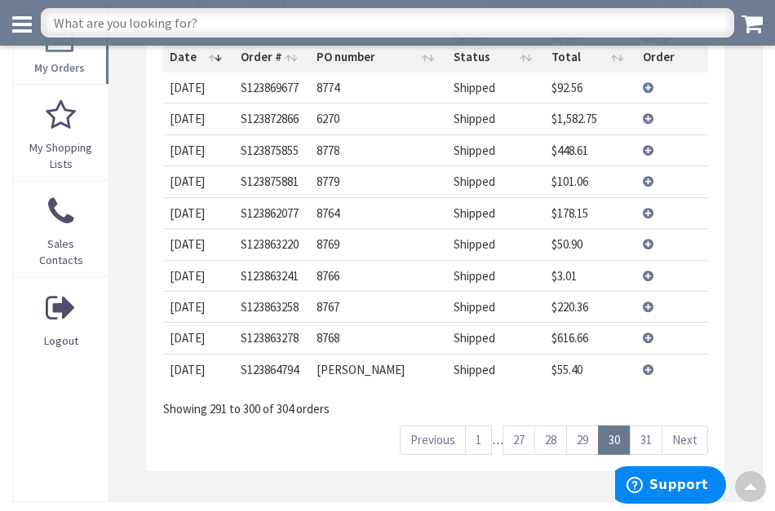
click at [609, 426] on link "30" at bounding box center [614, 440] width 33 height 29
click at [612, 426] on link "30" at bounding box center [614, 440] width 33 height 29
click at [640, 426] on link "31" at bounding box center [646, 440] width 33 height 29
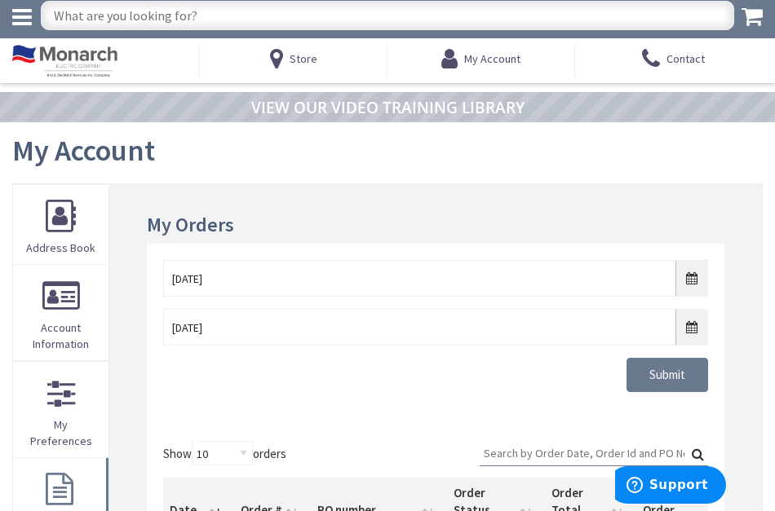
scroll to position [7, 0]
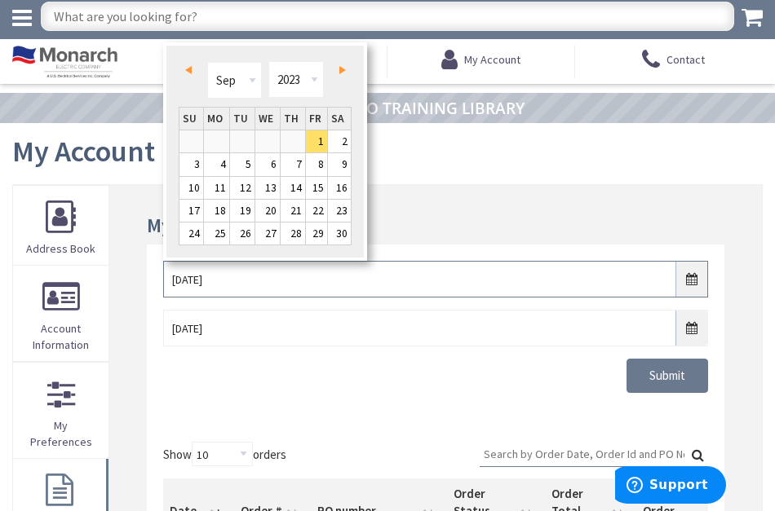
drag, startPoint x: 184, startPoint y: 278, endPoint x: 171, endPoint y: 275, distance: 12.7
click at [163, 277] on input "09/01/2023" at bounding box center [435, 279] width 545 height 37
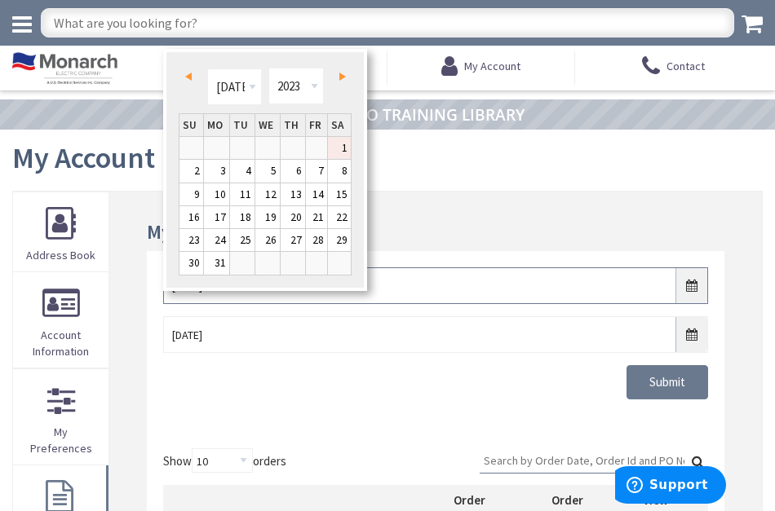
scroll to position [0, 0]
type input "07/01/2023"
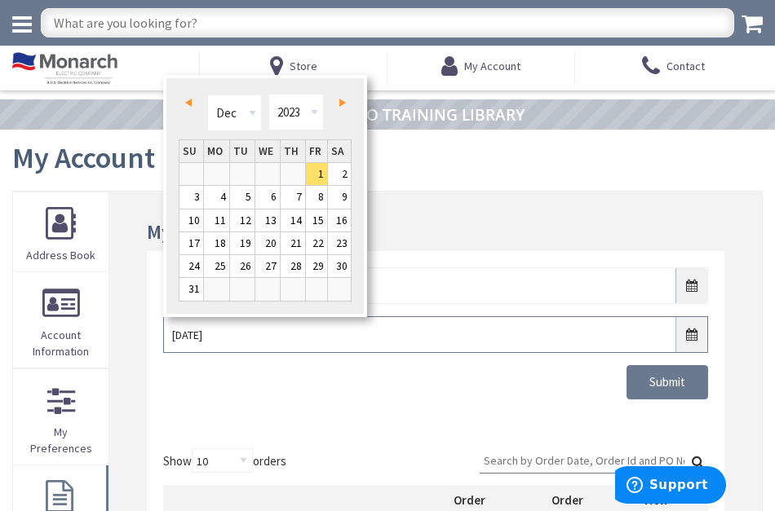
drag, startPoint x: 232, startPoint y: 335, endPoint x: 206, endPoint y: 337, distance: 26.2
click at [210, 337] on input "12/01/2023" at bounding box center [435, 335] width 545 height 37
drag, startPoint x: 184, startPoint y: 334, endPoint x: 146, endPoint y: 333, distance: 37.6
click at [146, 333] on div "My Orders 07/01/2023 12/01/2023 Submit Show 10 25 50 100 orders Search: Date Or…" at bounding box center [435, 505] width 653 height 627
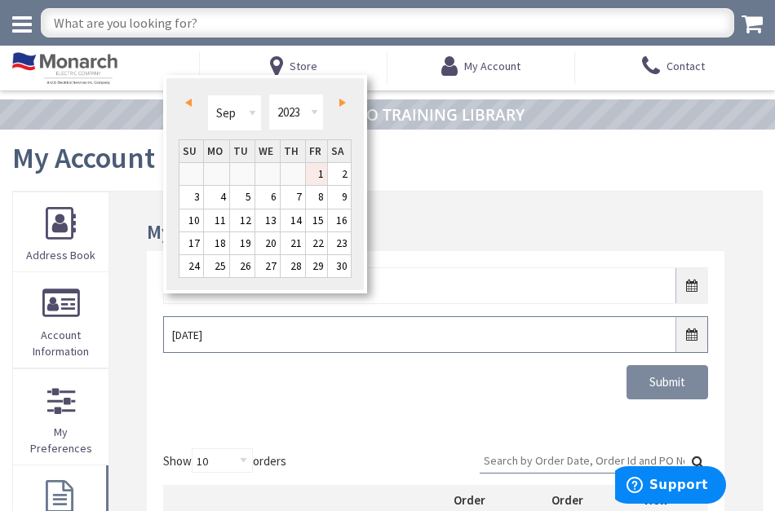
type input "09/01/2023"
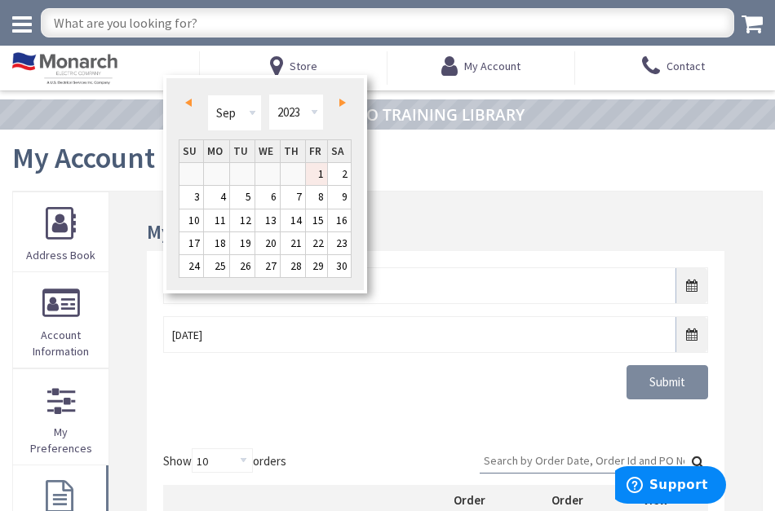
click at [656, 380] on input "Submit" at bounding box center [668, 382] width 82 height 34
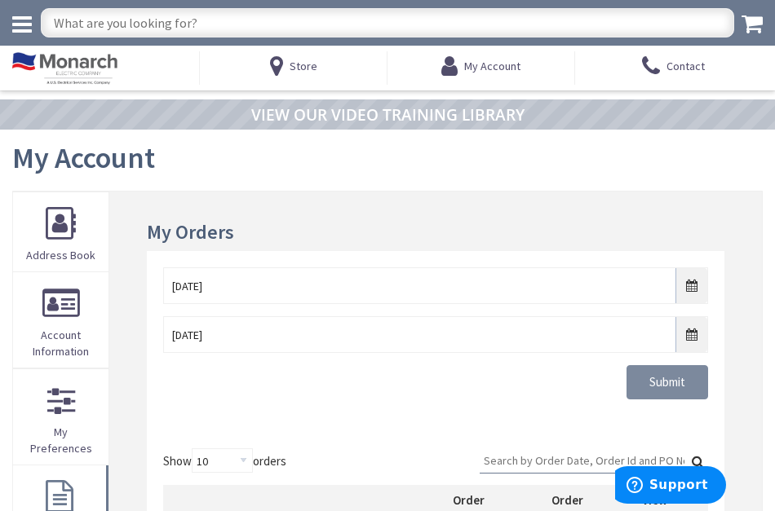
click at [658, 380] on input "Submit" at bounding box center [668, 382] width 82 height 34
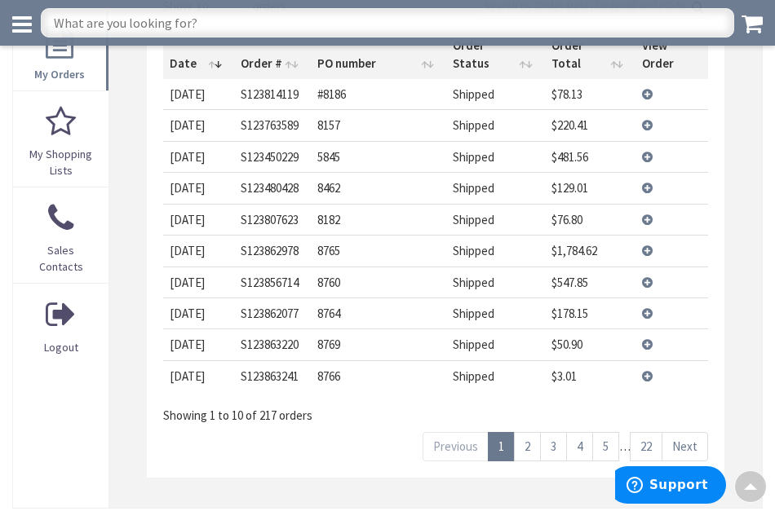
scroll to position [423, 1]
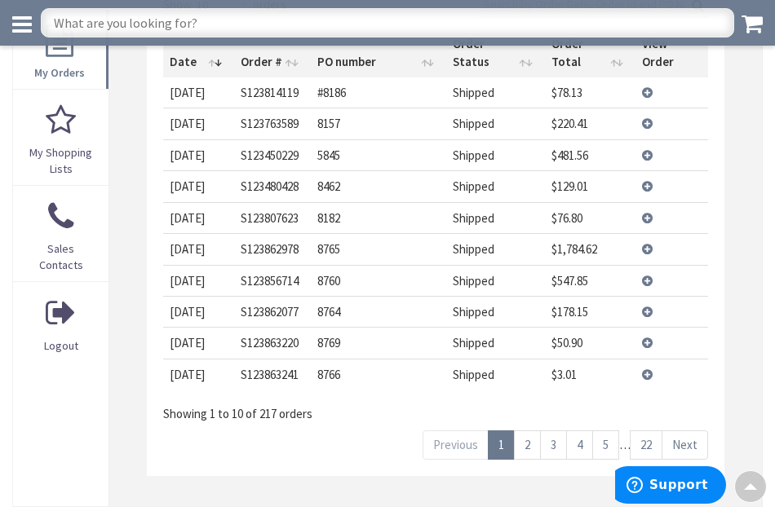
click at [526, 431] on link "2" at bounding box center [527, 445] width 27 height 29
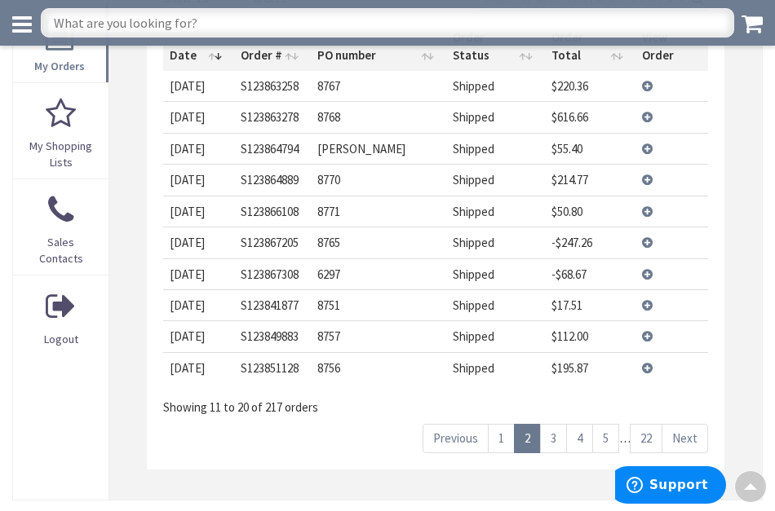
scroll to position [431, 0]
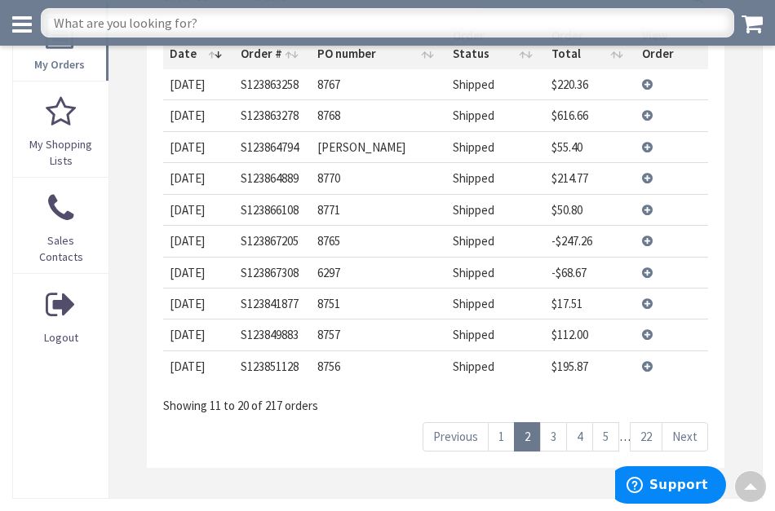
click at [551, 423] on link "3" at bounding box center [553, 437] width 27 height 29
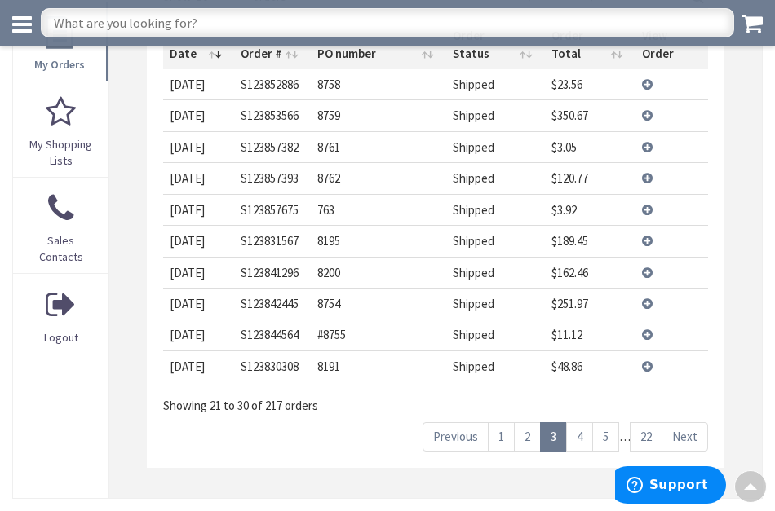
click at [580, 423] on link "4" at bounding box center [579, 437] width 27 height 29
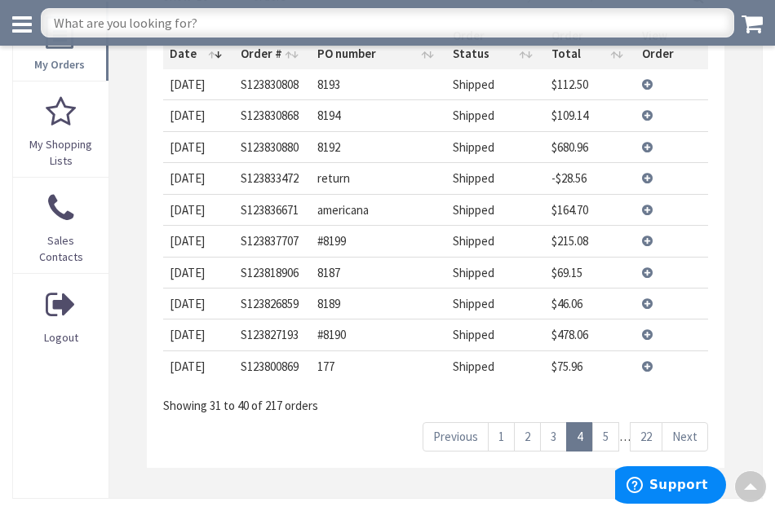
click at [604, 423] on link "5" at bounding box center [605, 437] width 27 height 29
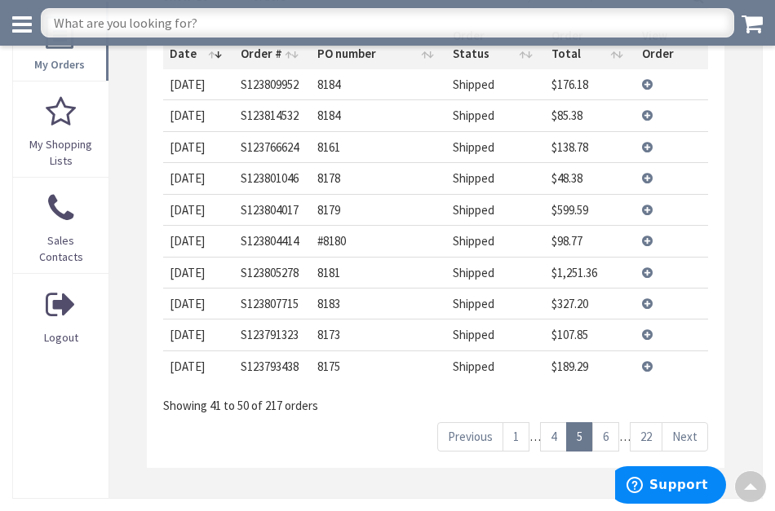
click at [604, 423] on link "6" at bounding box center [605, 437] width 27 height 29
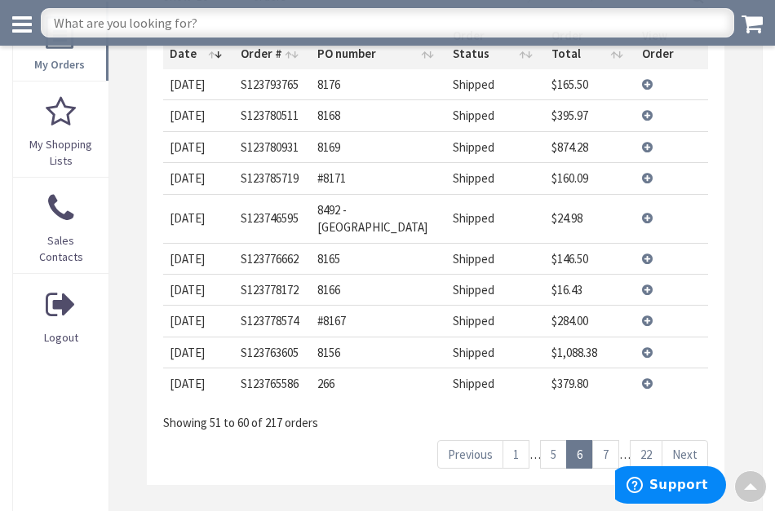
click at [604, 441] on link "7" at bounding box center [605, 455] width 27 height 29
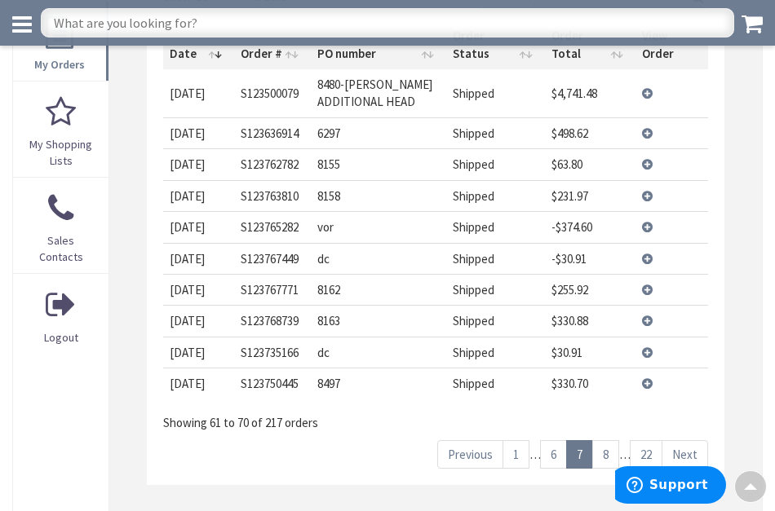
click at [608, 441] on link "8" at bounding box center [605, 455] width 27 height 29
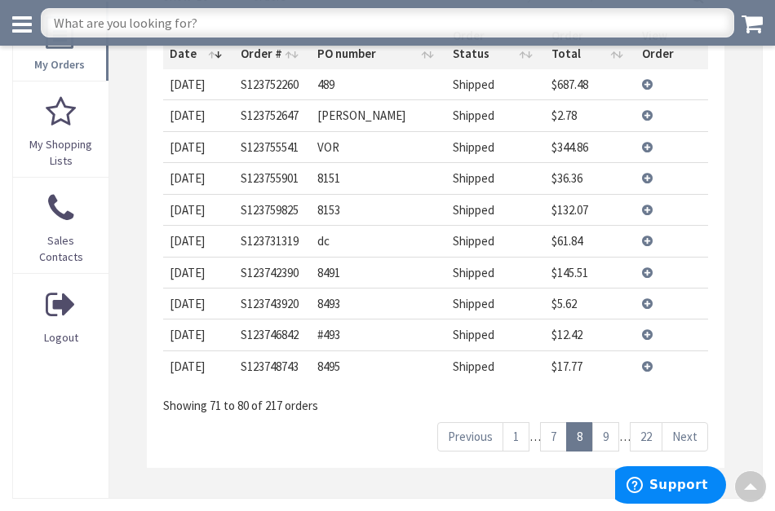
click at [609, 423] on link "9" at bounding box center [605, 437] width 27 height 29
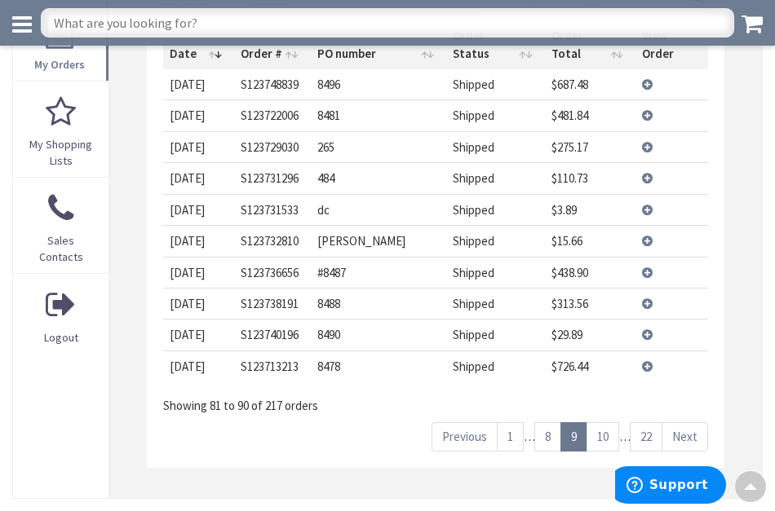
click at [609, 423] on link "10" at bounding box center [603, 437] width 33 height 29
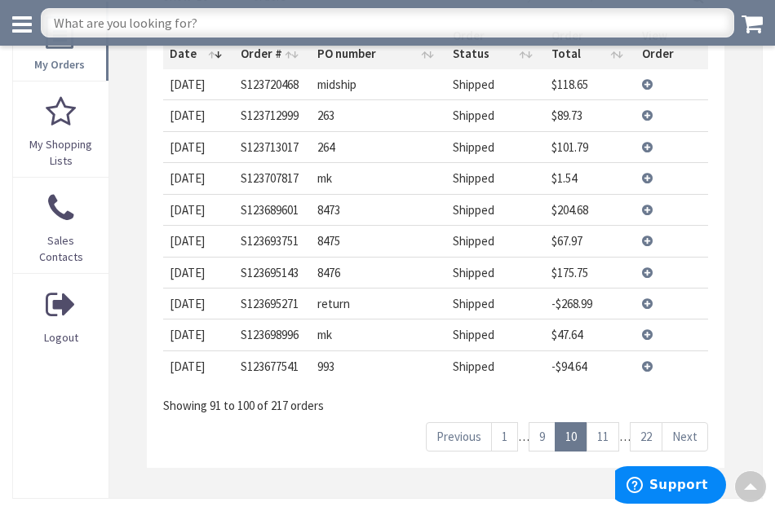
click at [608, 423] on link "11" at bounding box center [603, 437] width 33 height 29
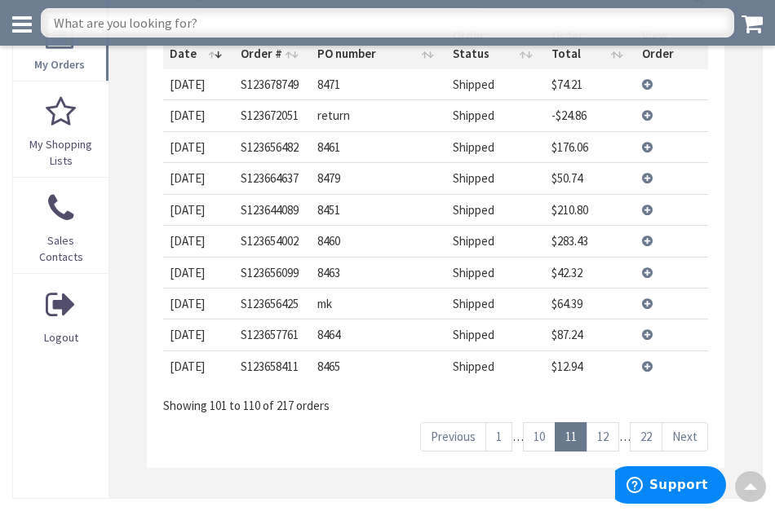
click at [608, 423] on link "12" at bounding box center [603, 437] width 33 height 29
click at [608, 423] on link "13" at bounding box center [603, 437] width 33 height 29
click at [608, 423] on link "14" at bounding box center [603, 437] width 33 height 29
click at [608, 423] on link "15" at bounding box center [603, 437] width 33 height 29
click at [608, 423] on link "16" at bounding box center [603, 437] width 33 height 29
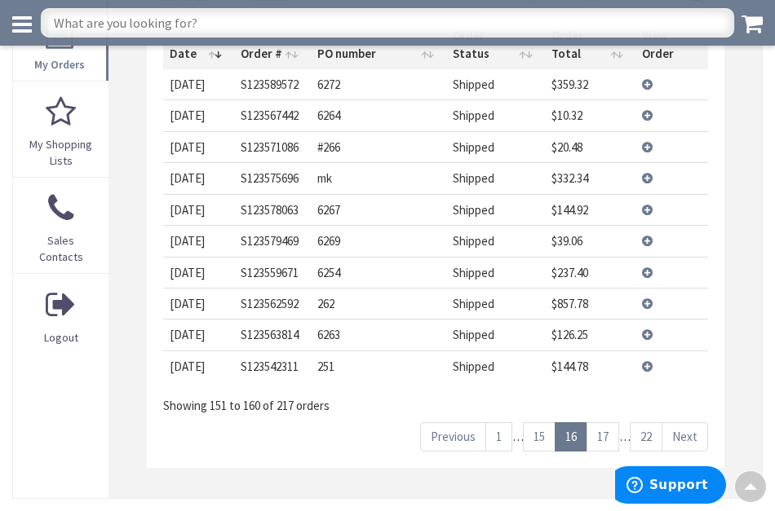
click at [608, 423] on link "17" at bounding box center [603, 437] width 33 height 29
click at [608, 423] on link "18" at bounding box center [603, 437] width 33 height 29
click at [608, 423] on link "19" at bounding box center [603, 437] width 33 height 29
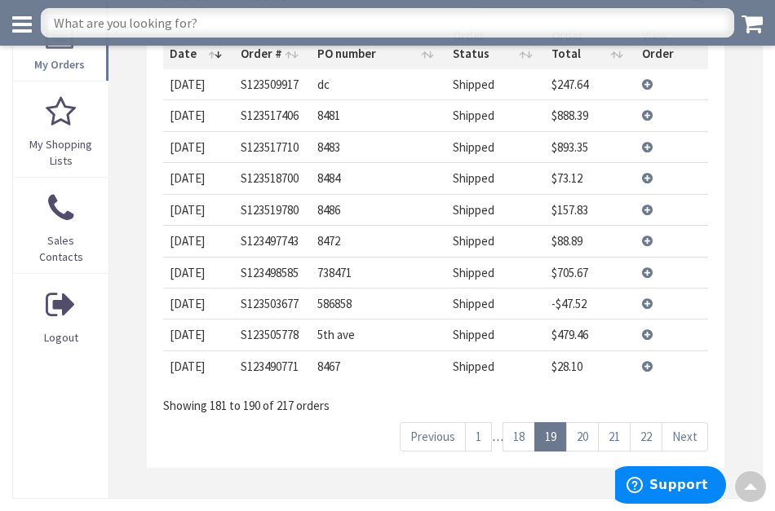
click at [587, 423] on link "20" at bounding box center [582, 437] width 33 height 29
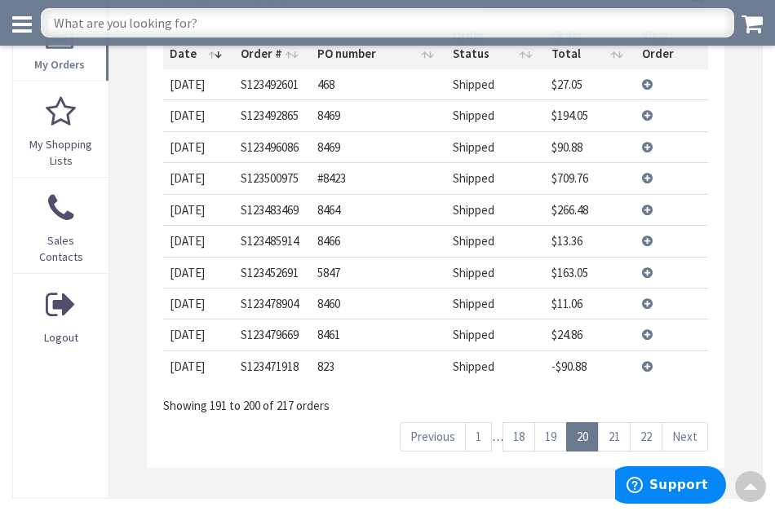
click at [605, 423] on link "21" at bounding box center [614, 437] width 33 height 29
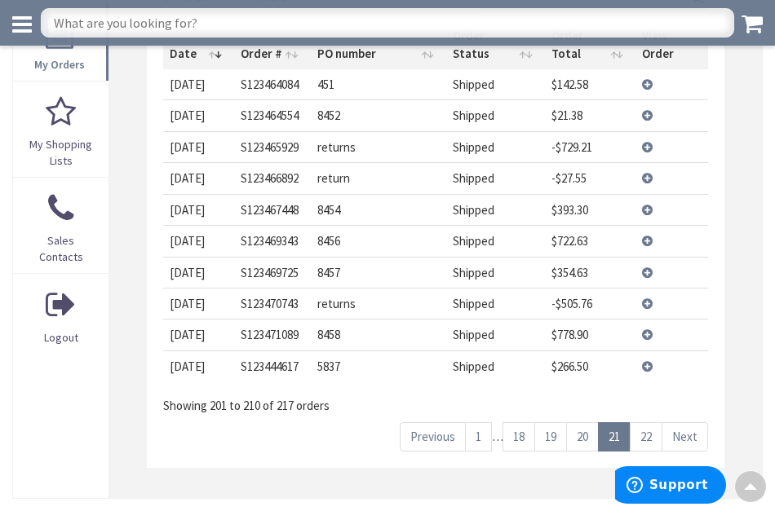
click at [641, 423] on link "22" at bounding box center [646, 437] width 33 height 29
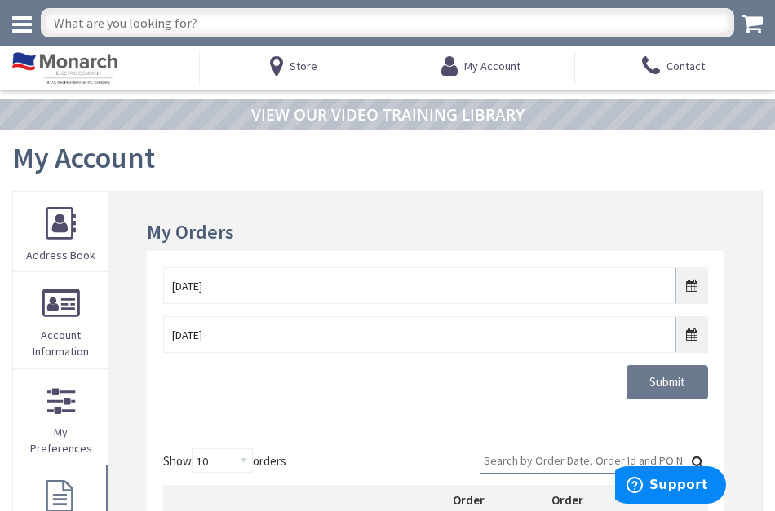
scroll to position [35, 0]
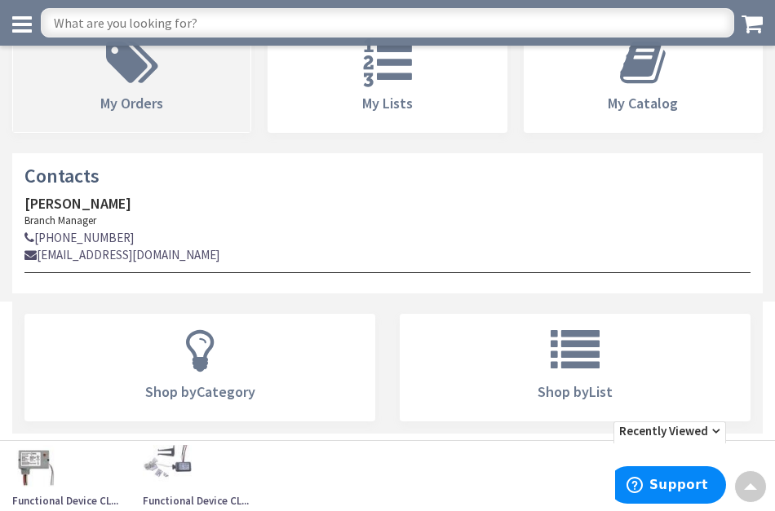
click at [144, 76] on icon at bounding box center [132, 62] width 69 height 49
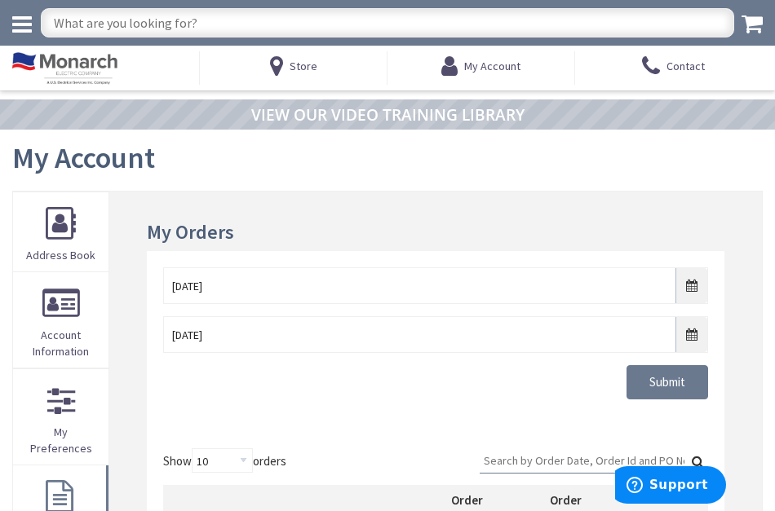
click at [519, 459] on input "Search:" at bounding box center [594, 461] width 228 height 24
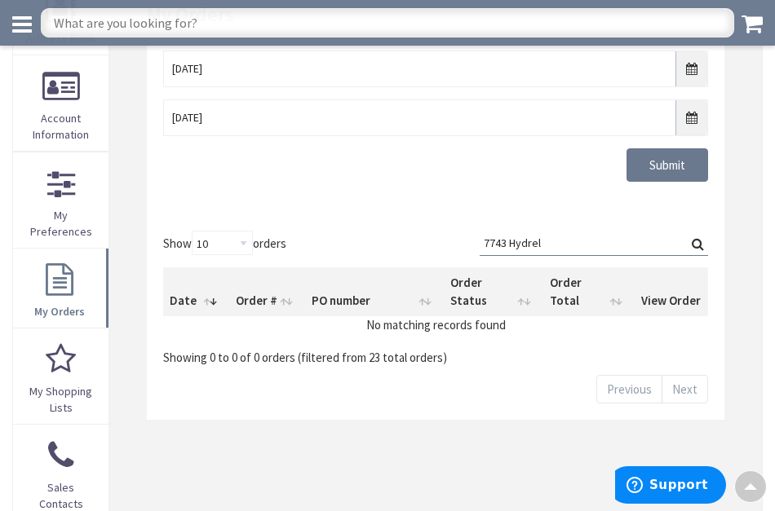
scroll to position [185, 0]
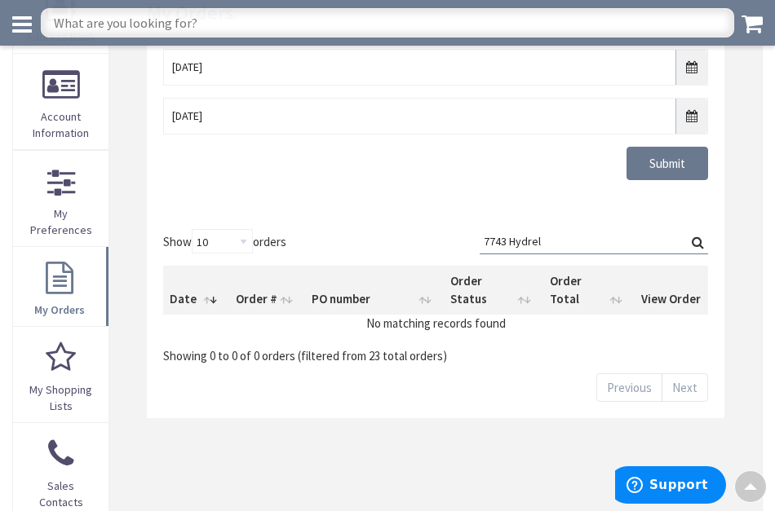
click at [505, 241] on input "7743 Hydrel" at bounding box center [594, 241] width 228 height 24
drag, startPoint x: 545, startPoint y: 239, endPoint x: 534, endPoint y: 244, distance: 11.7
click at [520, 241] on input "7743- Hydrel" at bounding box center [594, 241] width 228 height 24
type input "7743- HYDREL"
click at [700, 241] on label "Search: 7743- HYDREL" at bounding box center [594, 241] width 228 height 25
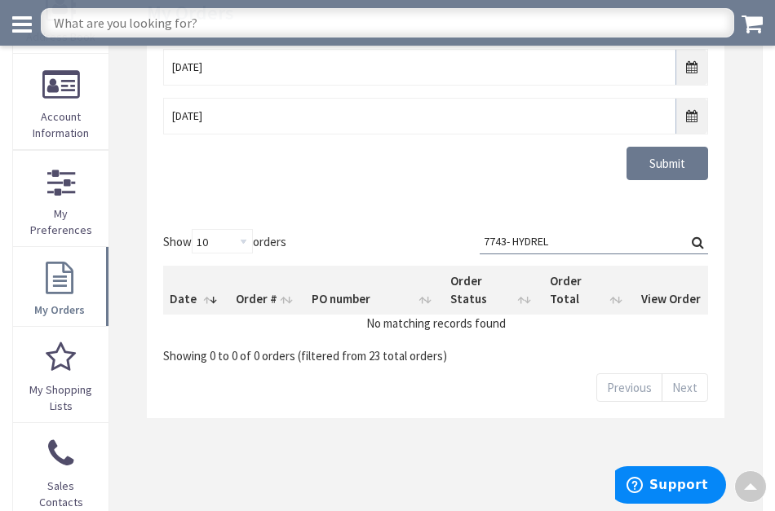
click at [700, 241] on input "7743- HYDREL" at bounding box center [594, 241] width 228 height 24
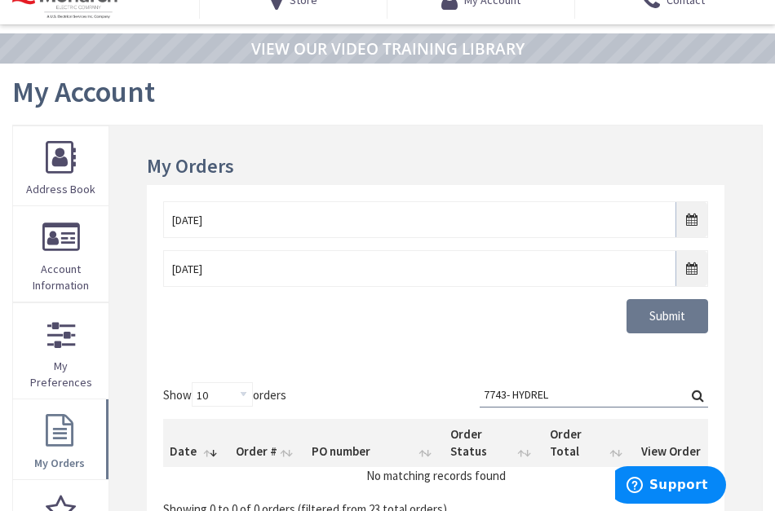
scroll to position [69, 0]
